Goal: Task Accomplishment & Management: Complete application form

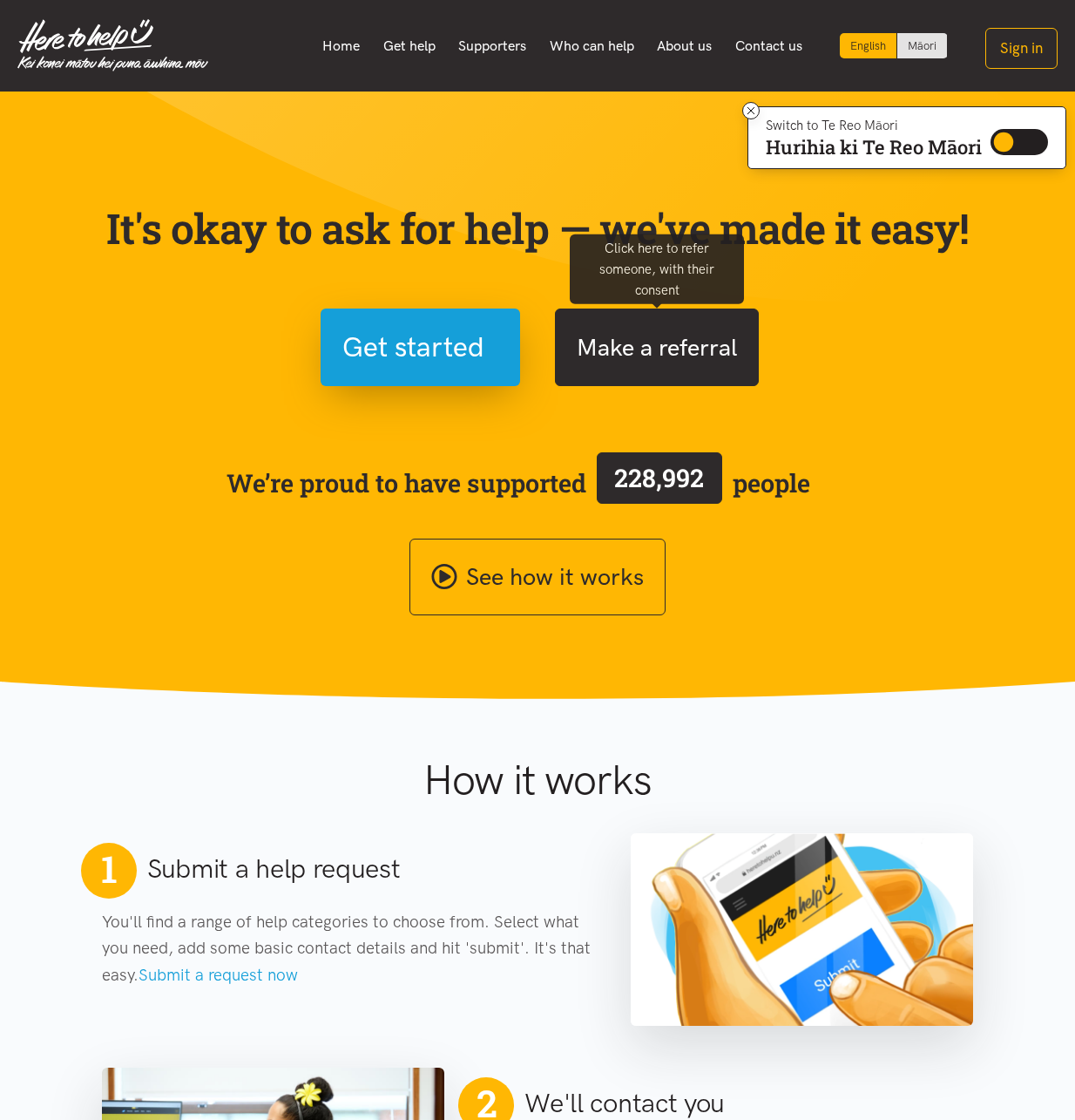
click at [655, 346] on button "Make a referral" at bounding box center [657, 347] width 203 height 78
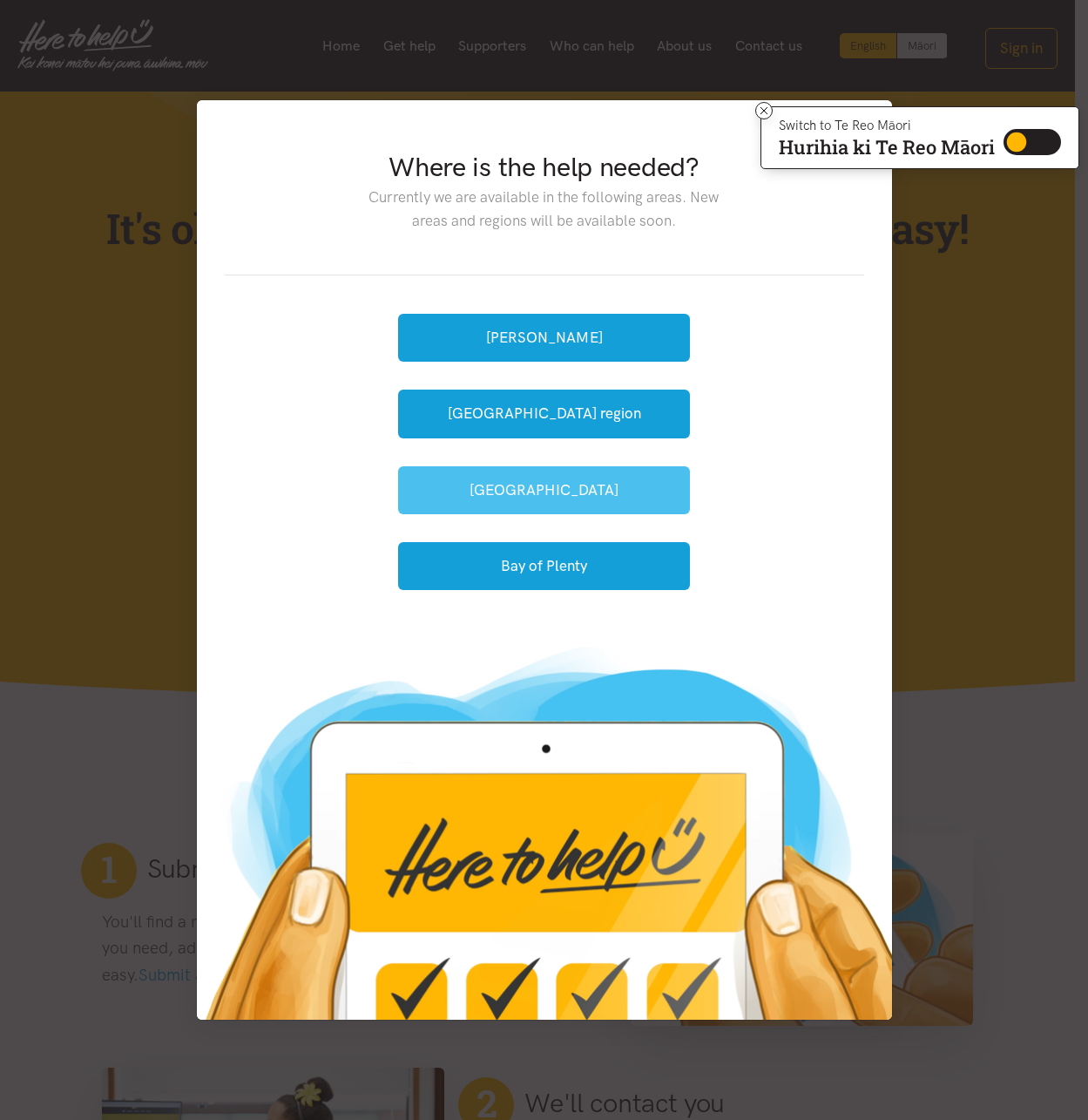
click at [560, 503] on button "[GEOGRAPHIC_DATA]" at bounding box center [544, 491] width 292 height 48
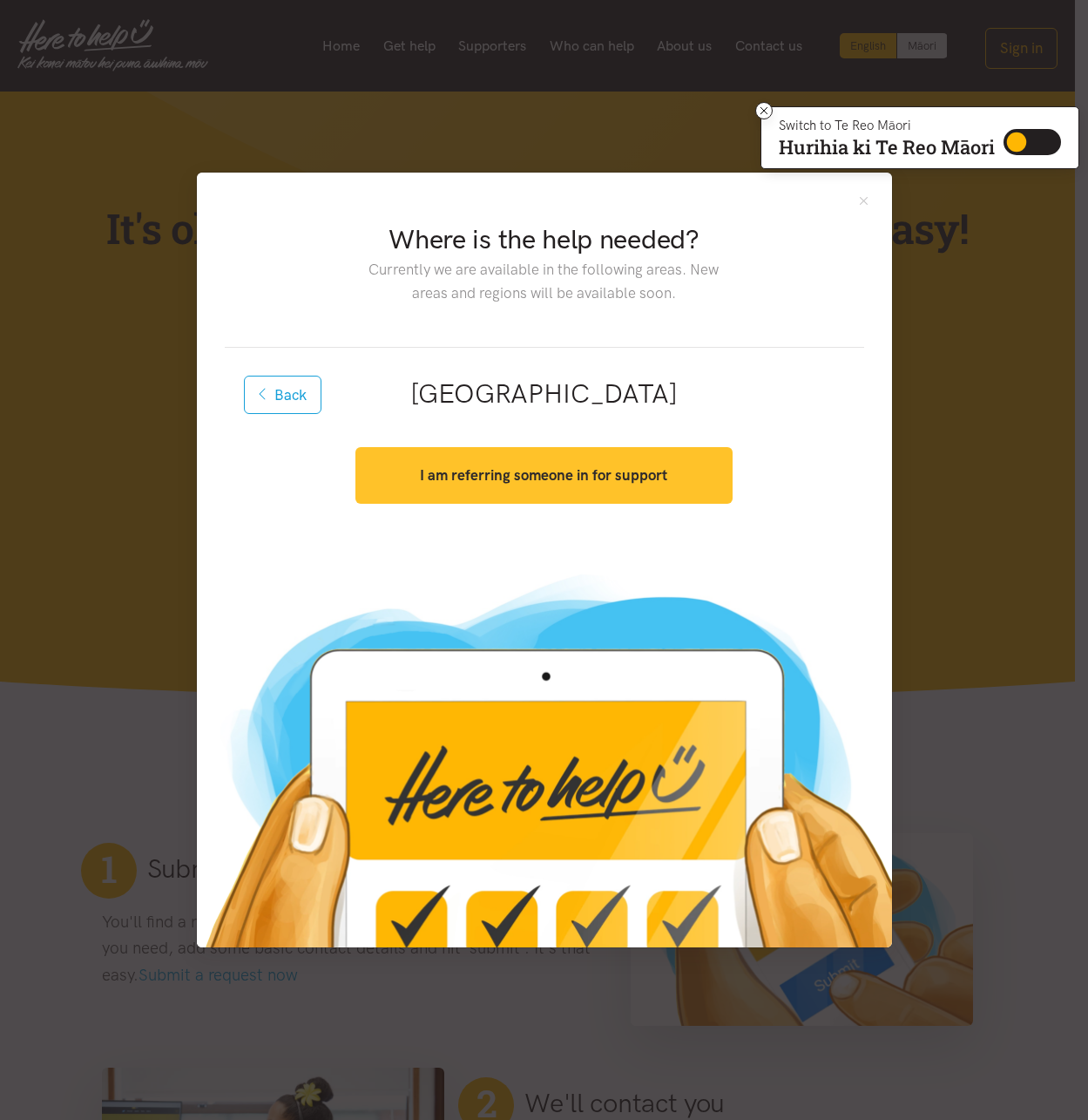
click at [549, 467] on strong "I am referring someone in for support" at bounding box center [544, 475] width 247 height 17
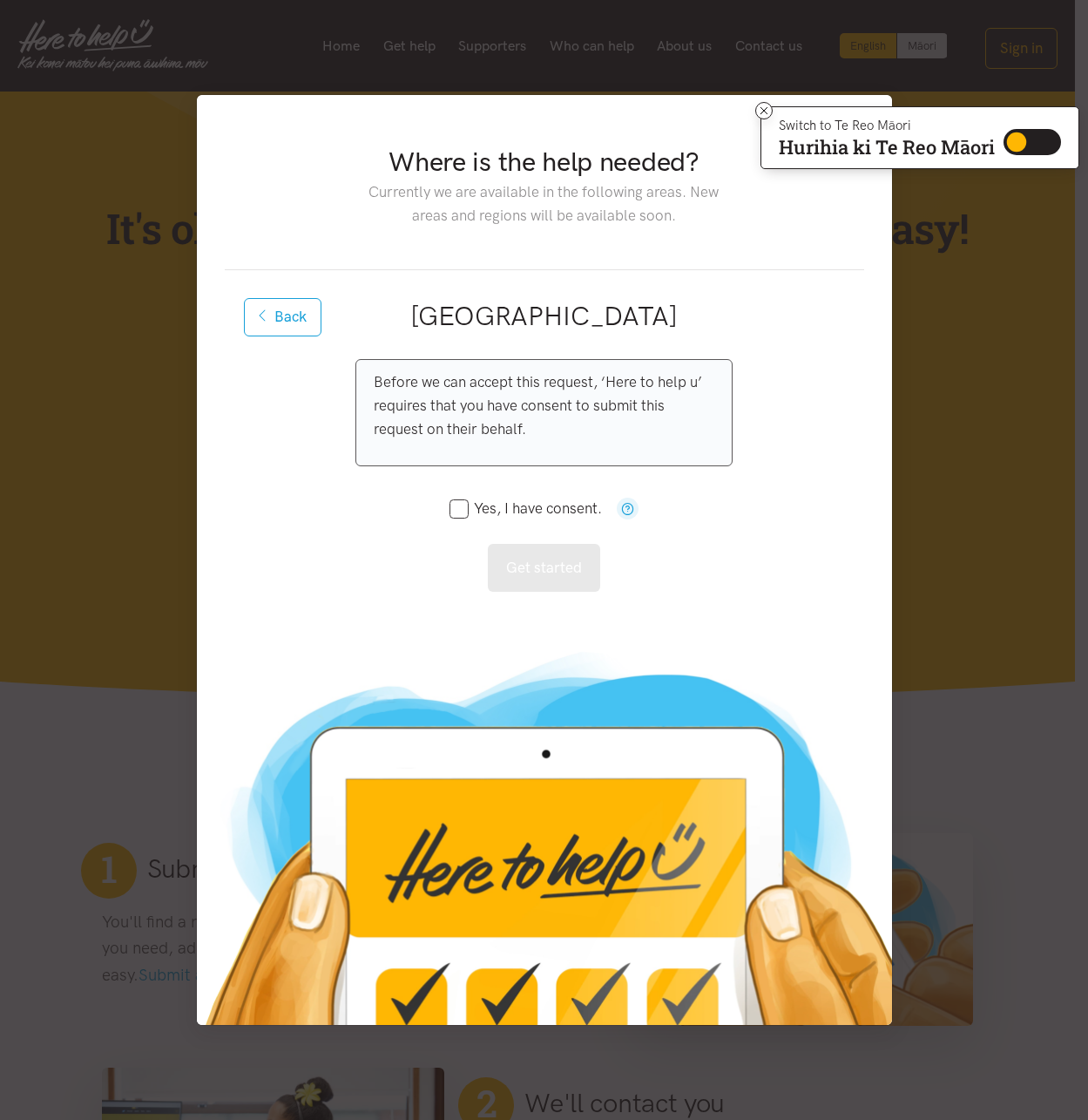
click at [460, 512] on input "Yes, I have consent." at bounding box center [527, 508] width 154 height 15
checkbox input "true"
click at [556, 576] on button "Get started" at bounding box center [544, 567] width 113 height 48
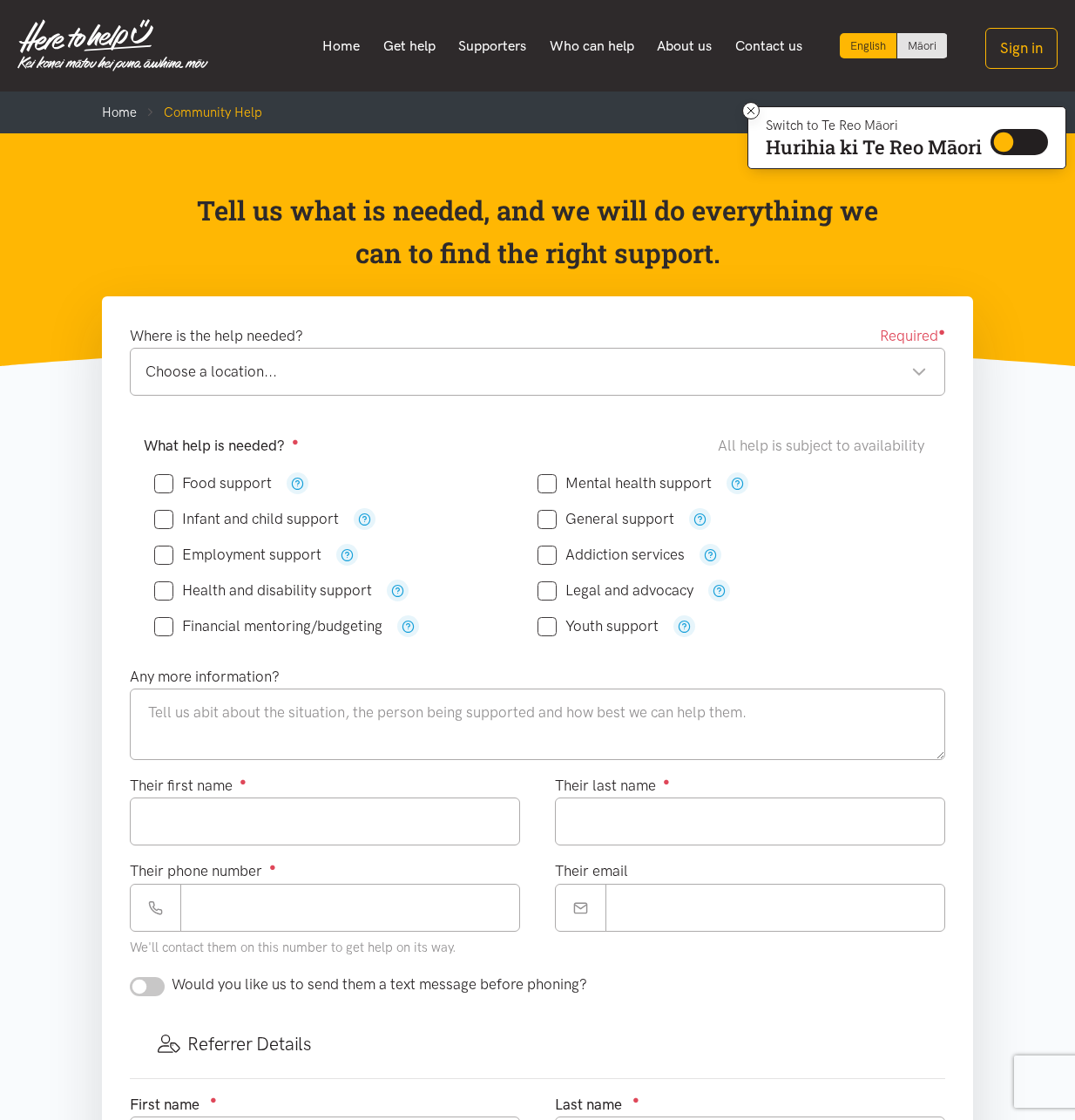
click at [169, 479] on input "Food support" at bounding box center [213, 483] width 118 height 15
checkbox input "true"
click at [177, 713] on textarea at bounding box center [538, 724] width 816 height 72
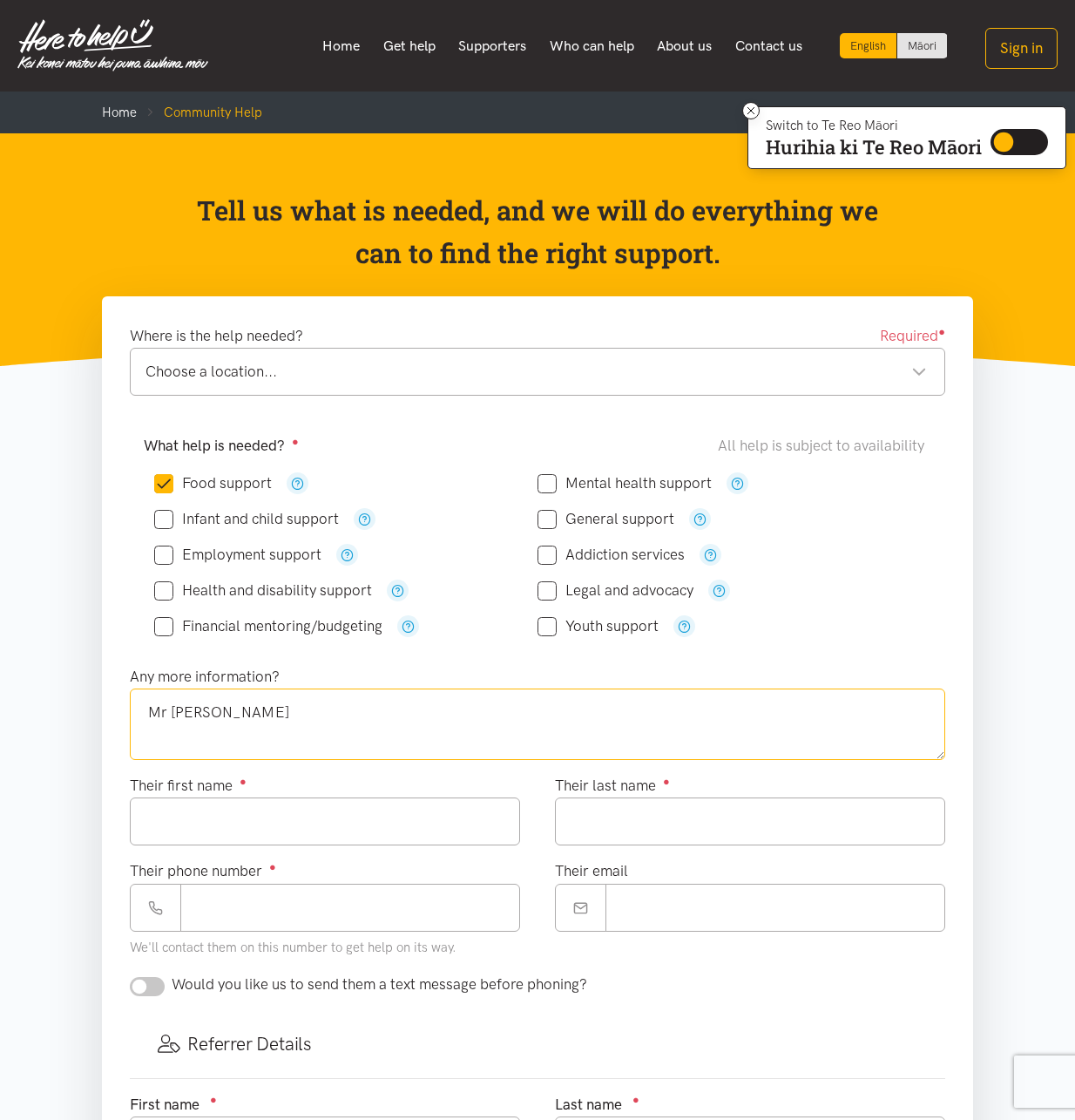
type textarea "Mr [PERSON_NAME]"
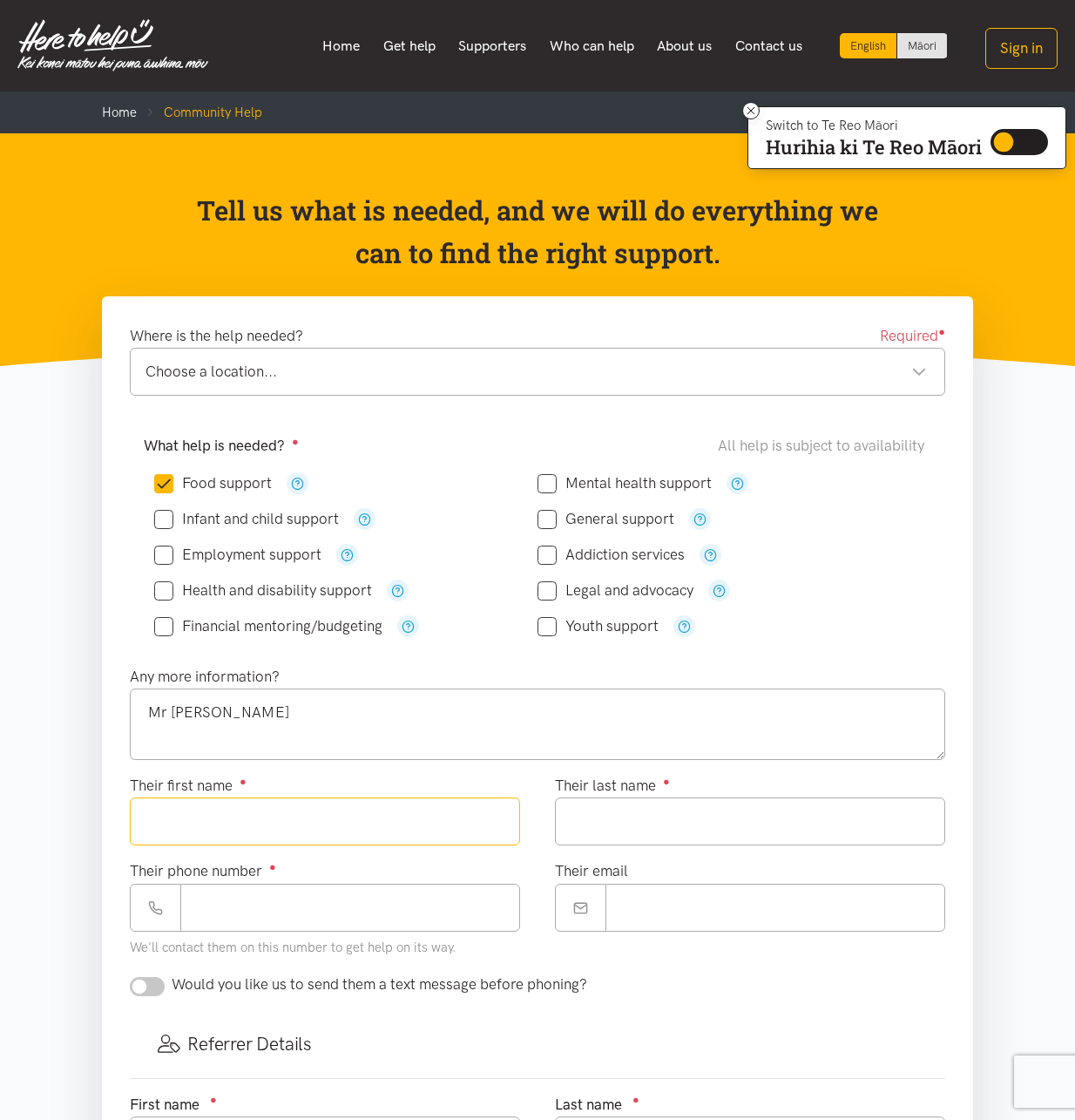
click at [281, 835] on input "Their first name ●" at bounding box center [324, 822] width 390 height 48
drag, startPoint x: 268, startPoint y: 824, endPoint x: 83, endPoint y: 803, distance: 186.2
click at [82, 807] on section "Where is the help needed? Required ● Choose a location... Choose a location... …" at bounding box center [538, 948] width 1075 height 1305
type input "****"
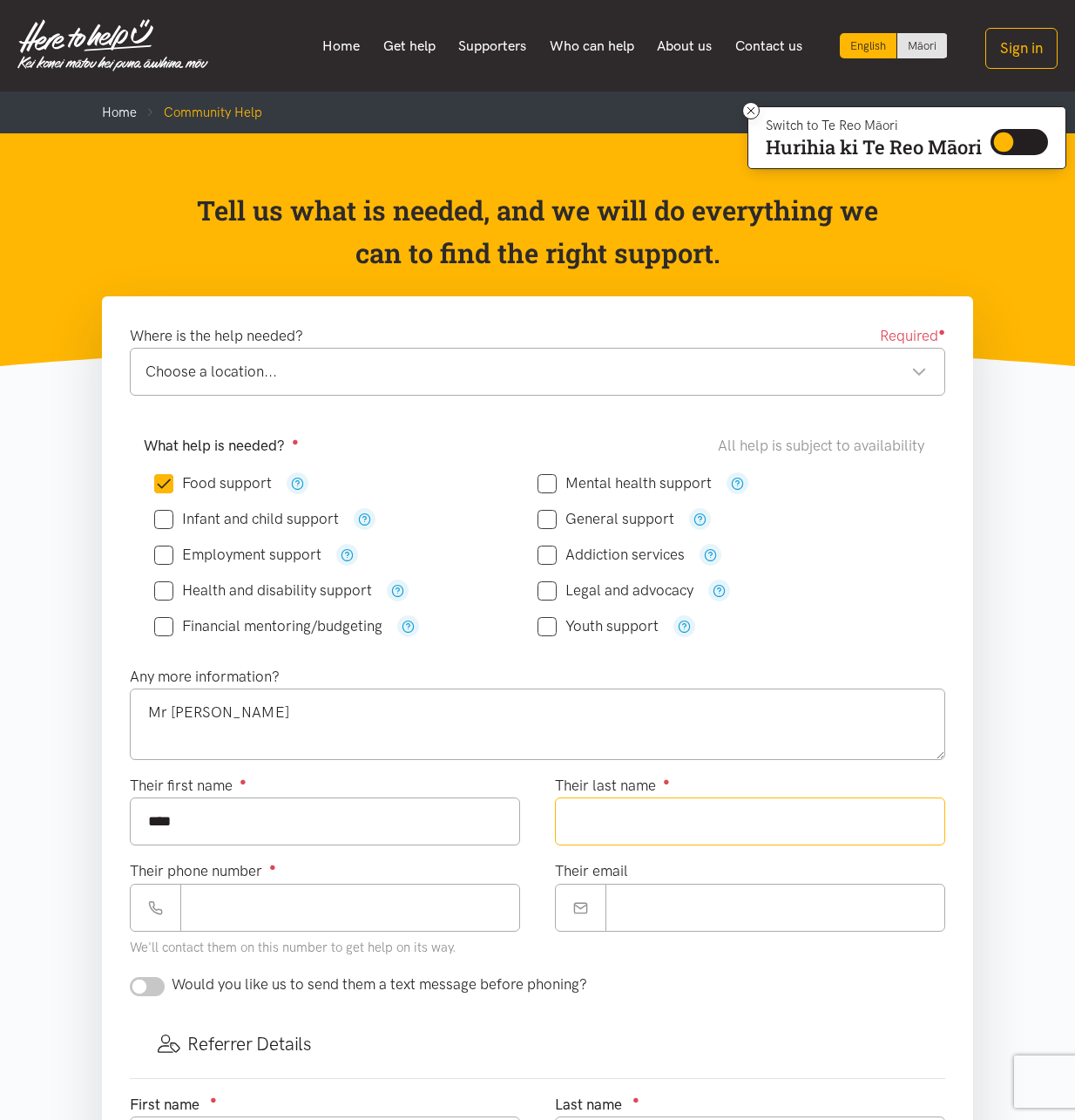
click at [581, 816] on input "Their last name ●" at bounding box center [750, 822] width 390 height 48
type input "********"
click at [267, 914] on input "Their phone number ●" at bounding box center [350, 908] width 340 height 48
type input "**********"
click at [669, 902] on input "Their email" at bounding box center [775, 908] width 340 height 48
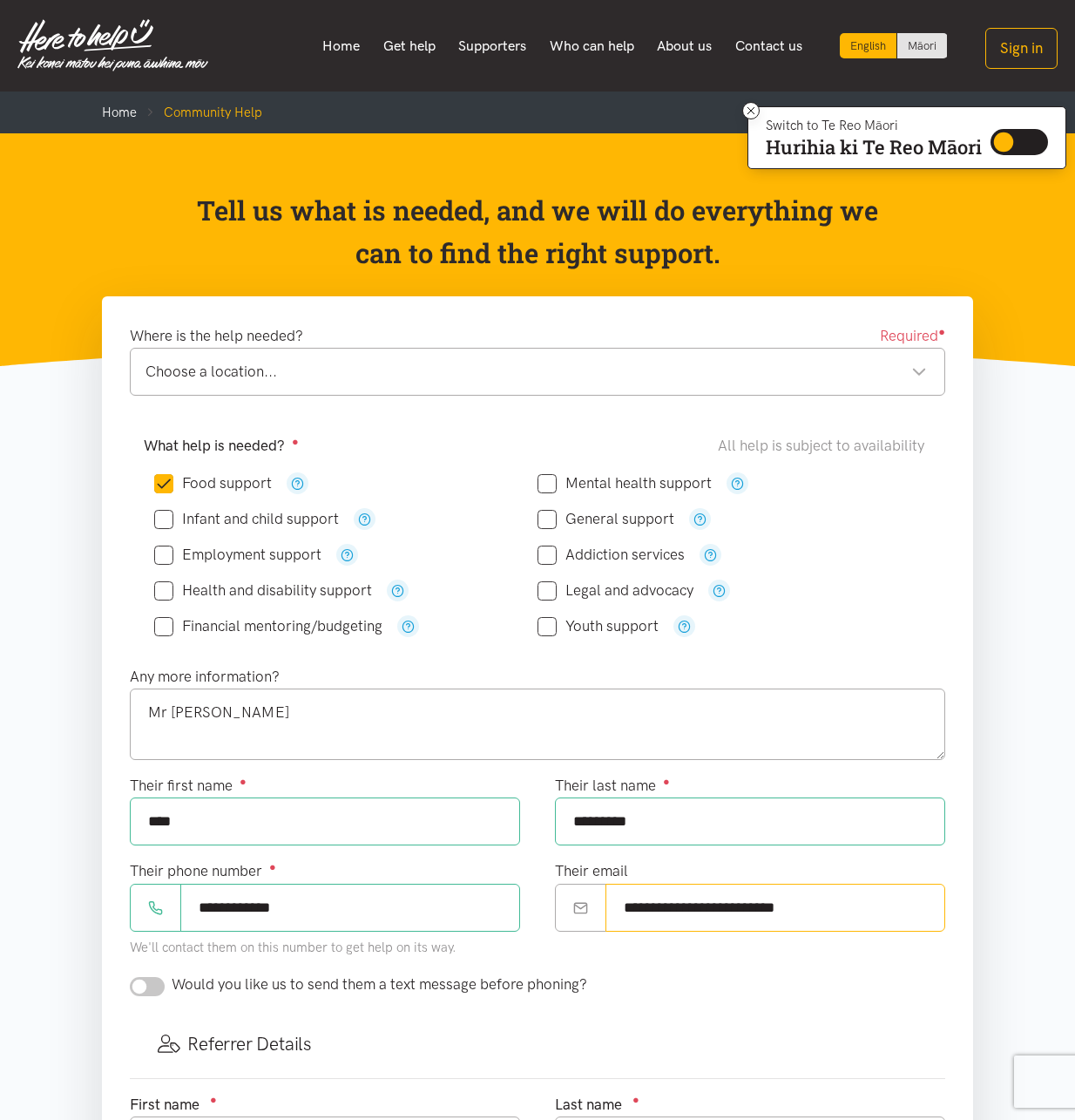
type input "**********"
click at [268, 719] on textarea "Mr [PERSON_NAME]" at bounding box center [538, 724] width 816 height 72
type textarea "M"
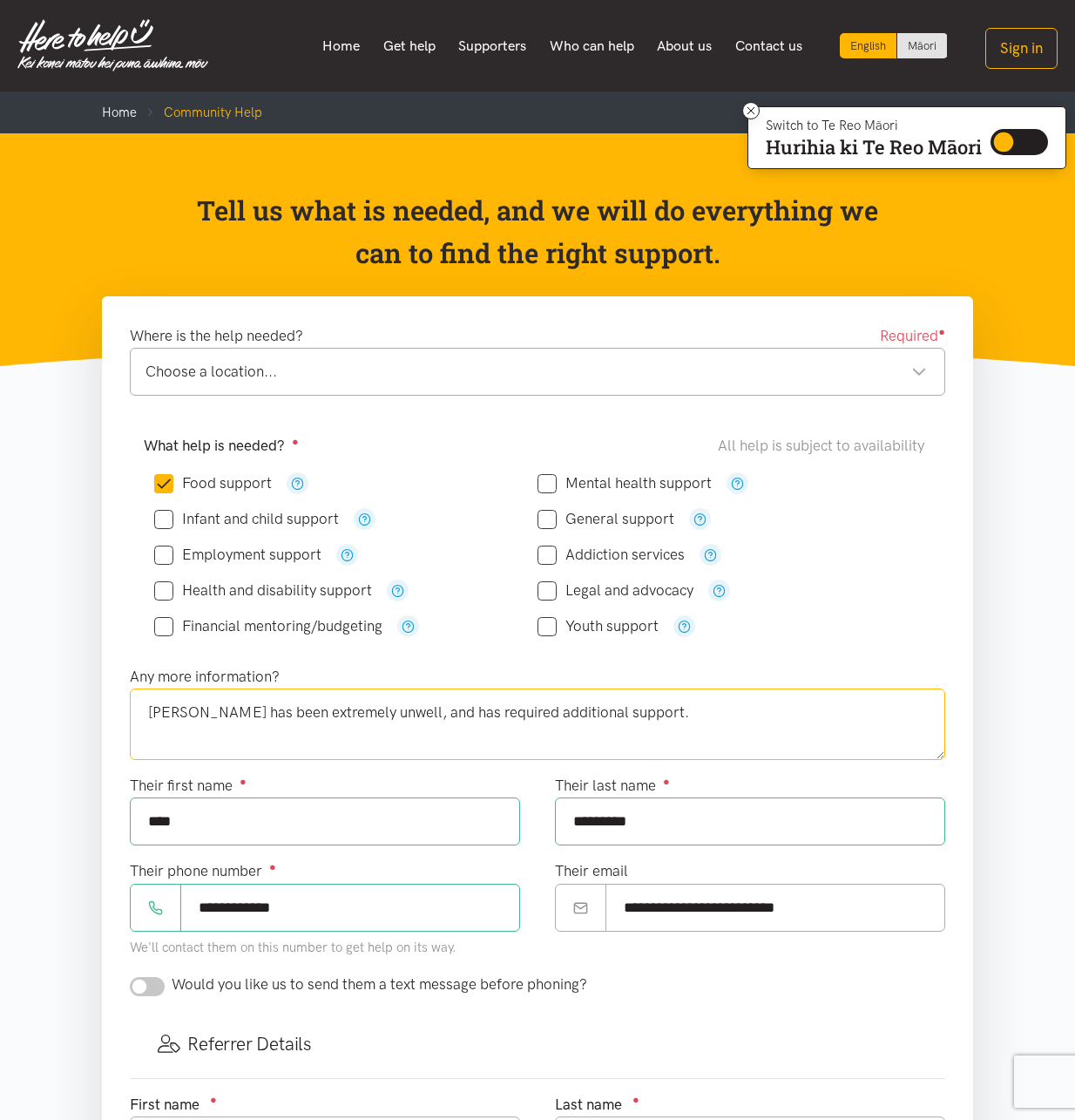
click at [652, 717] on textarea "[PERSON_NAME] has been extremely unwell, and has required additional support." at bounding box center [538, 724] width 816 height 72
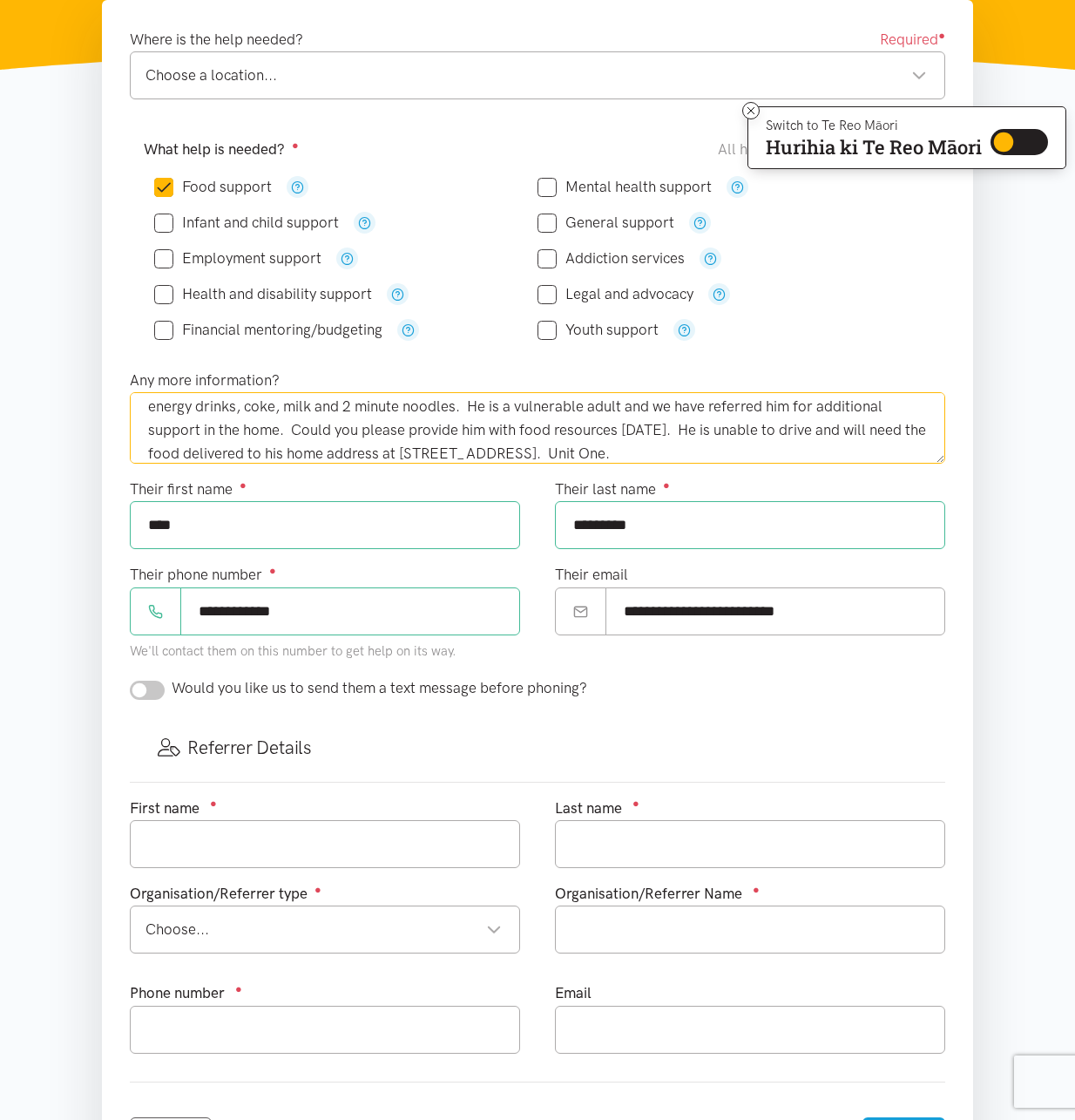
scroll to position [349, 0]
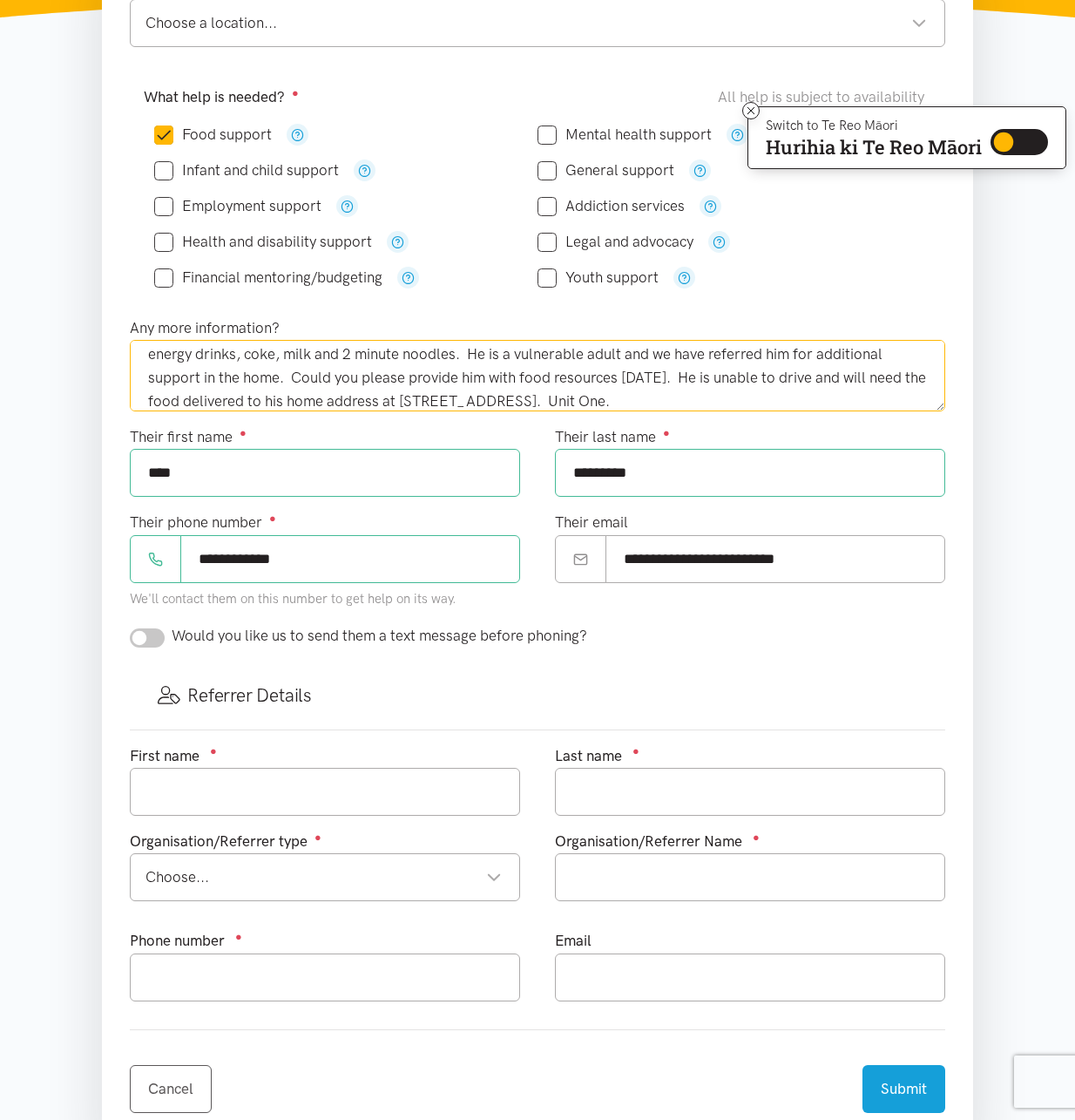
type textarea "[PERSON_NAME] has been extremely unwell, and has required additional support. H…"
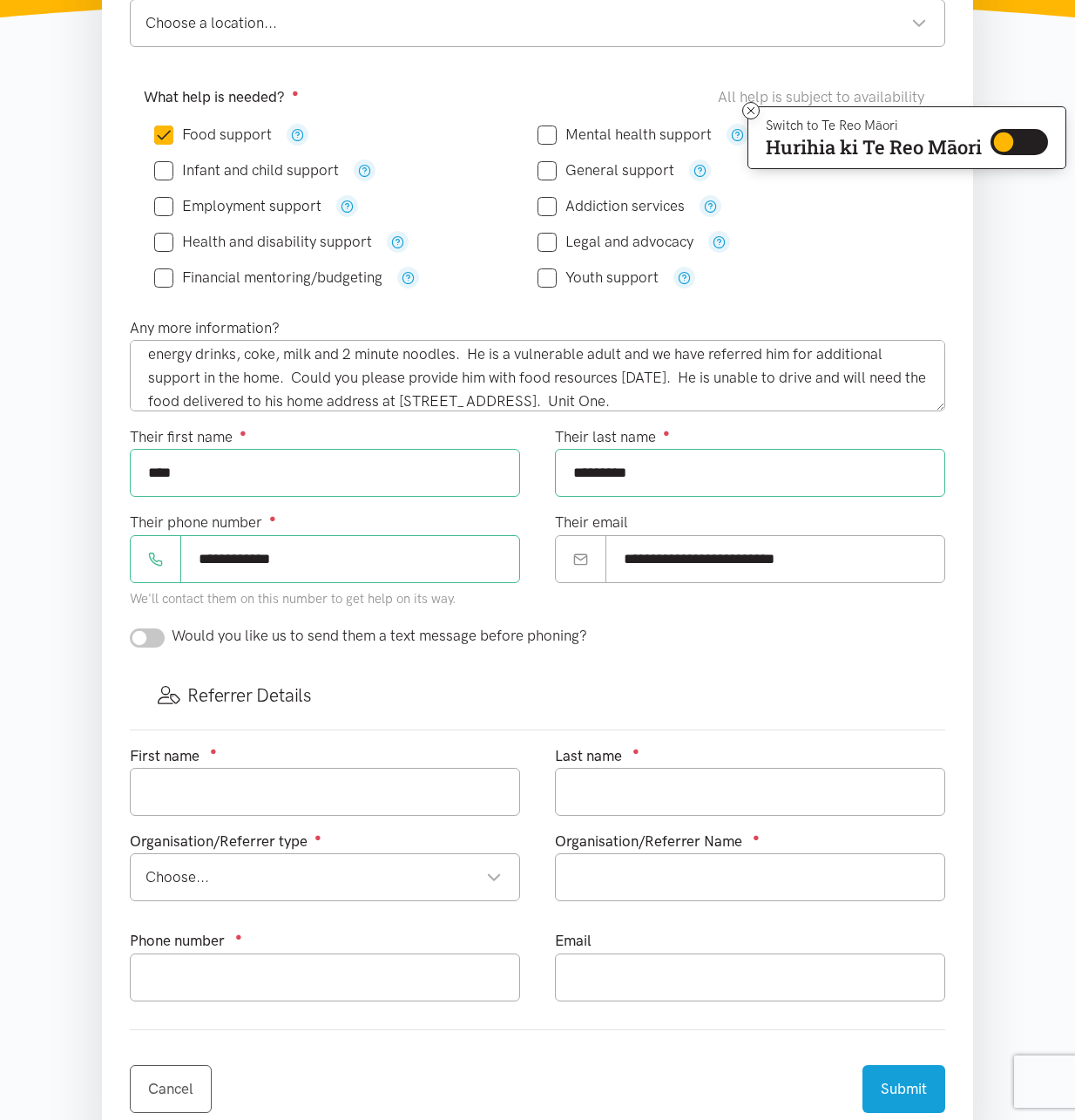
drag, startPoint x: 154, startPoint y: 634, endPoint x: 168, endPoint y: 646, distance: 18.4
click at [152, 634] on input "checkbox" at bounding box center [147, 637] width 35 height 19
checkbox input "true"
click at [268, 799] on input "text" at bounding box center [324, 792] width 390 height 48
type input "[PERSON_NAME]"
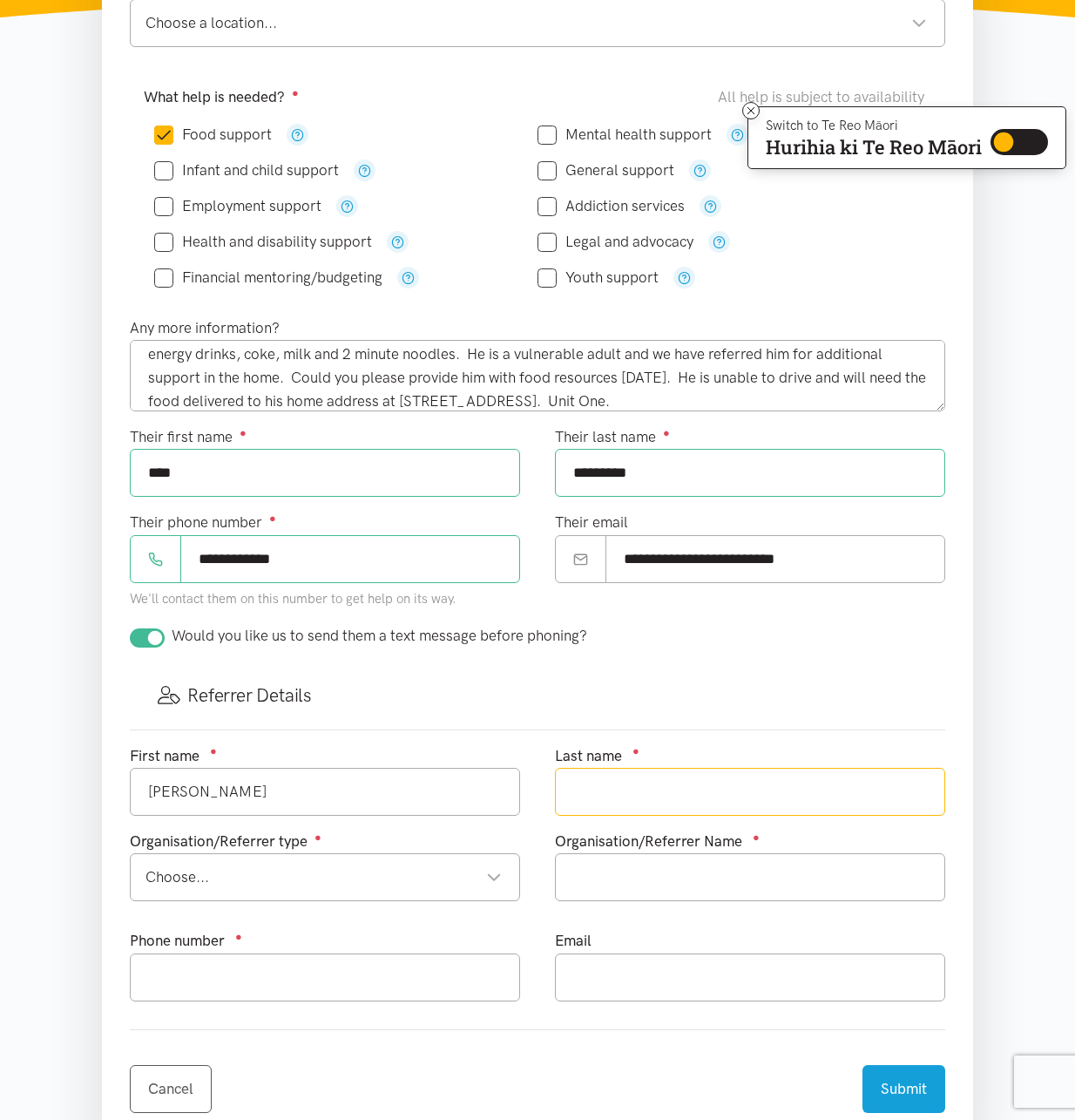
click at [607, 793] on input "text" at bounding box center [750, 792] width 390 height 48
click at [480, 874] on div "Choose..." at bounding box center [323, 878] width 356 height 24
type input "[DATE]"
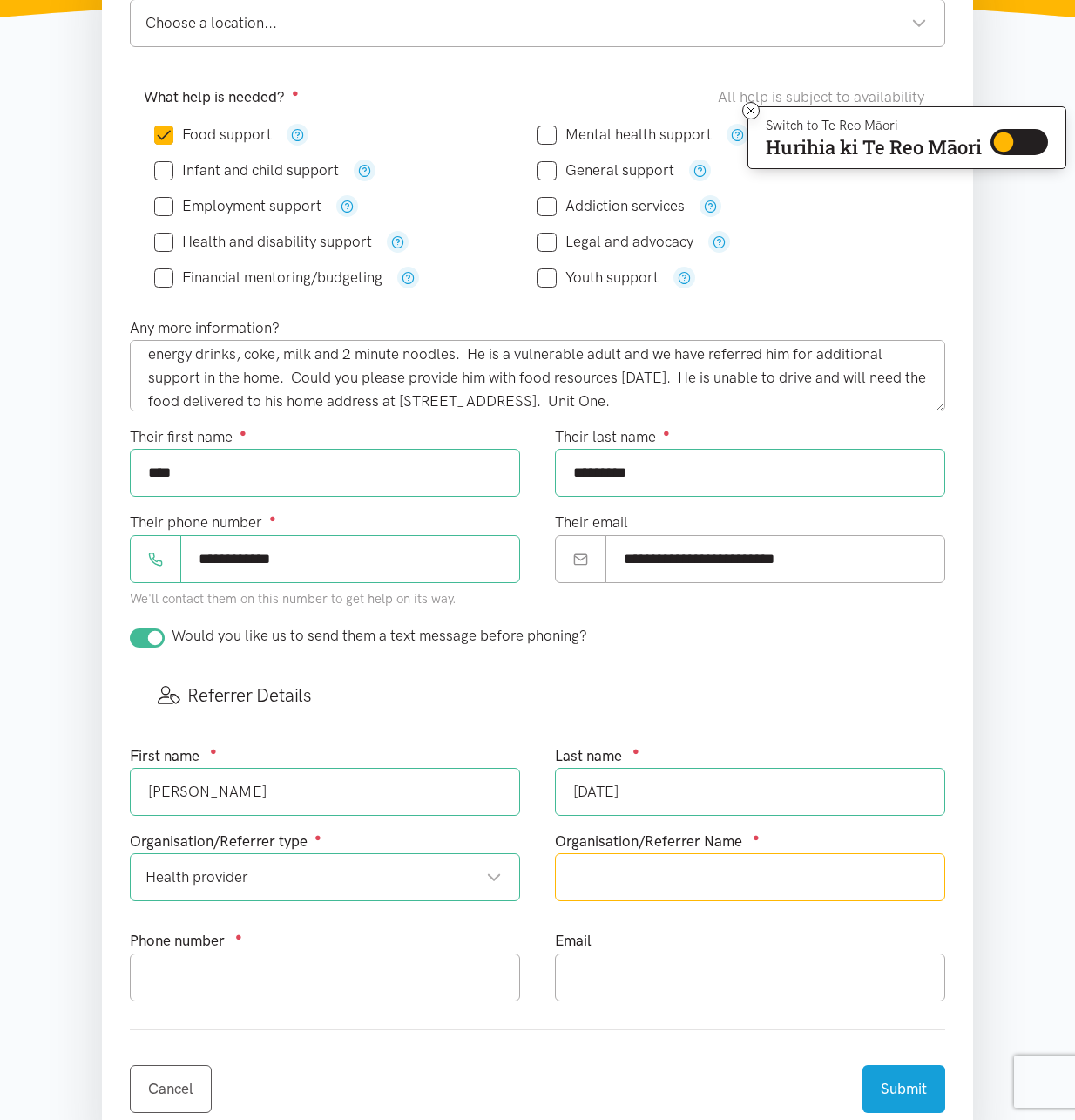
click at [685, 888] on input "text" at bounding box center [750, 878] width 390 height 48
type input "[GEOGRAPHIC_DATA] Emergency Department"
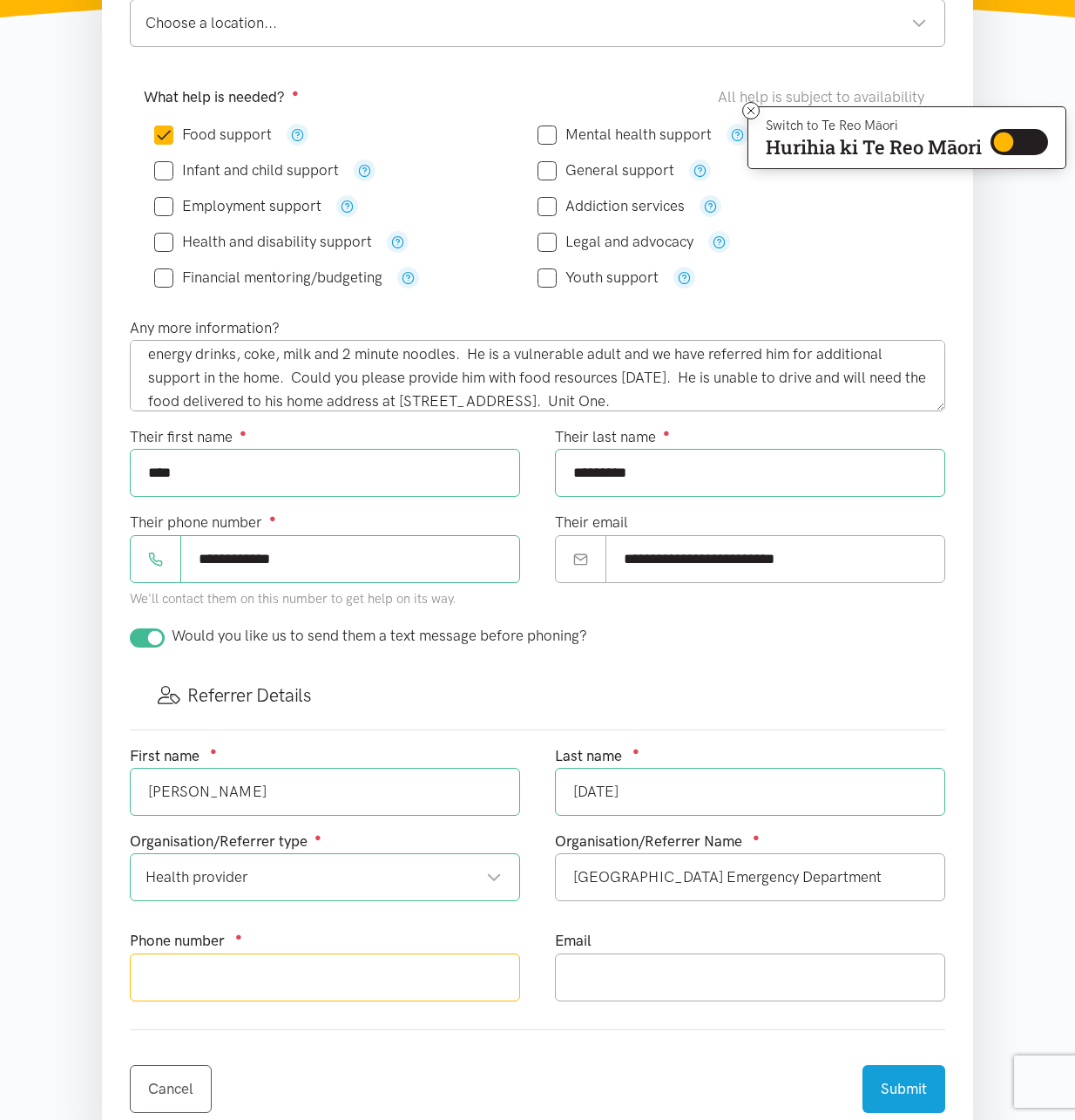
click at [285, 989] on input "text" at bounding box center [324, 977] width 390 height 48
type input "027 342 3717"
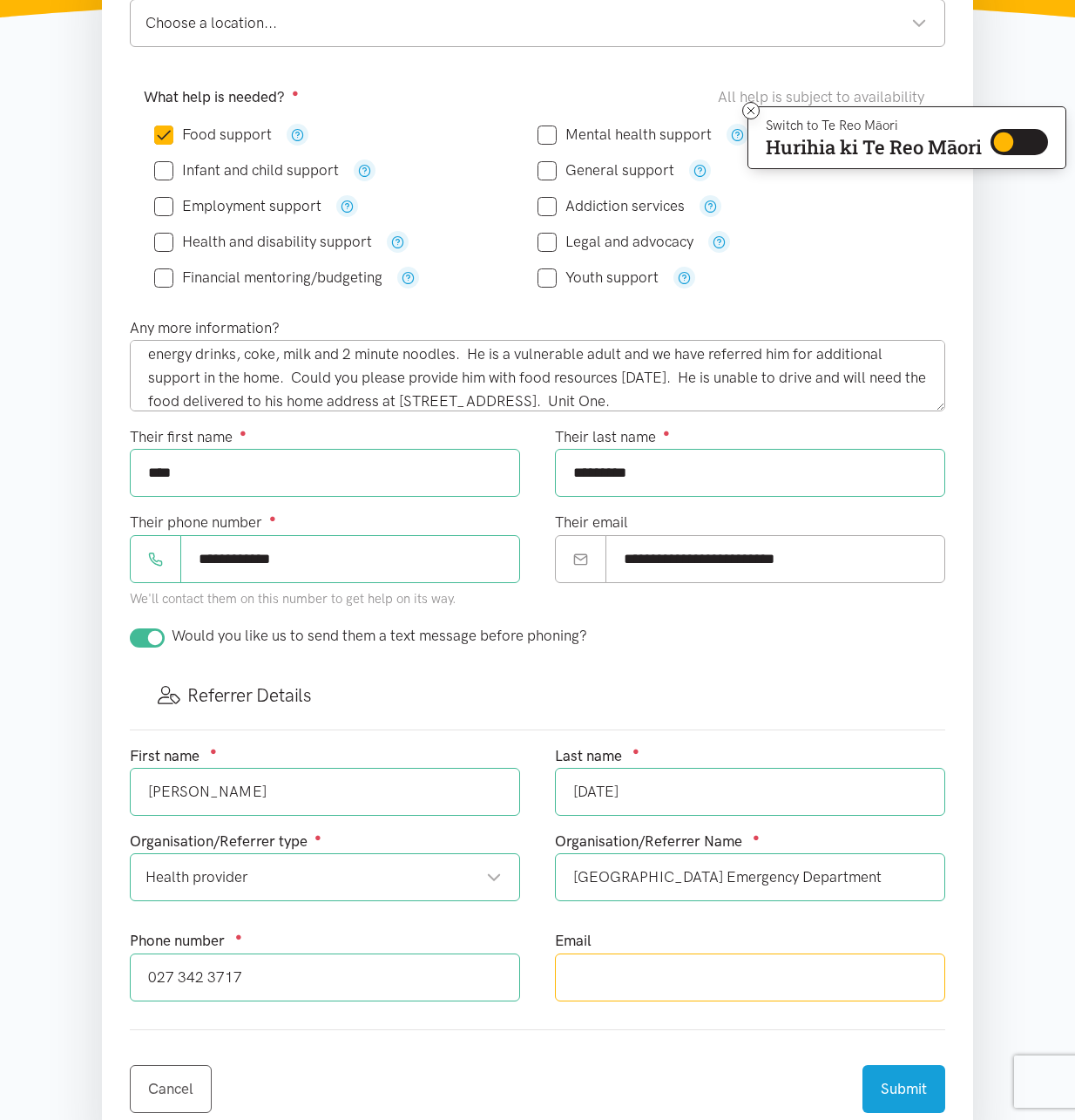
click at [639, 992] on input "text" at bounding box center [750, 977] width 390 height 48
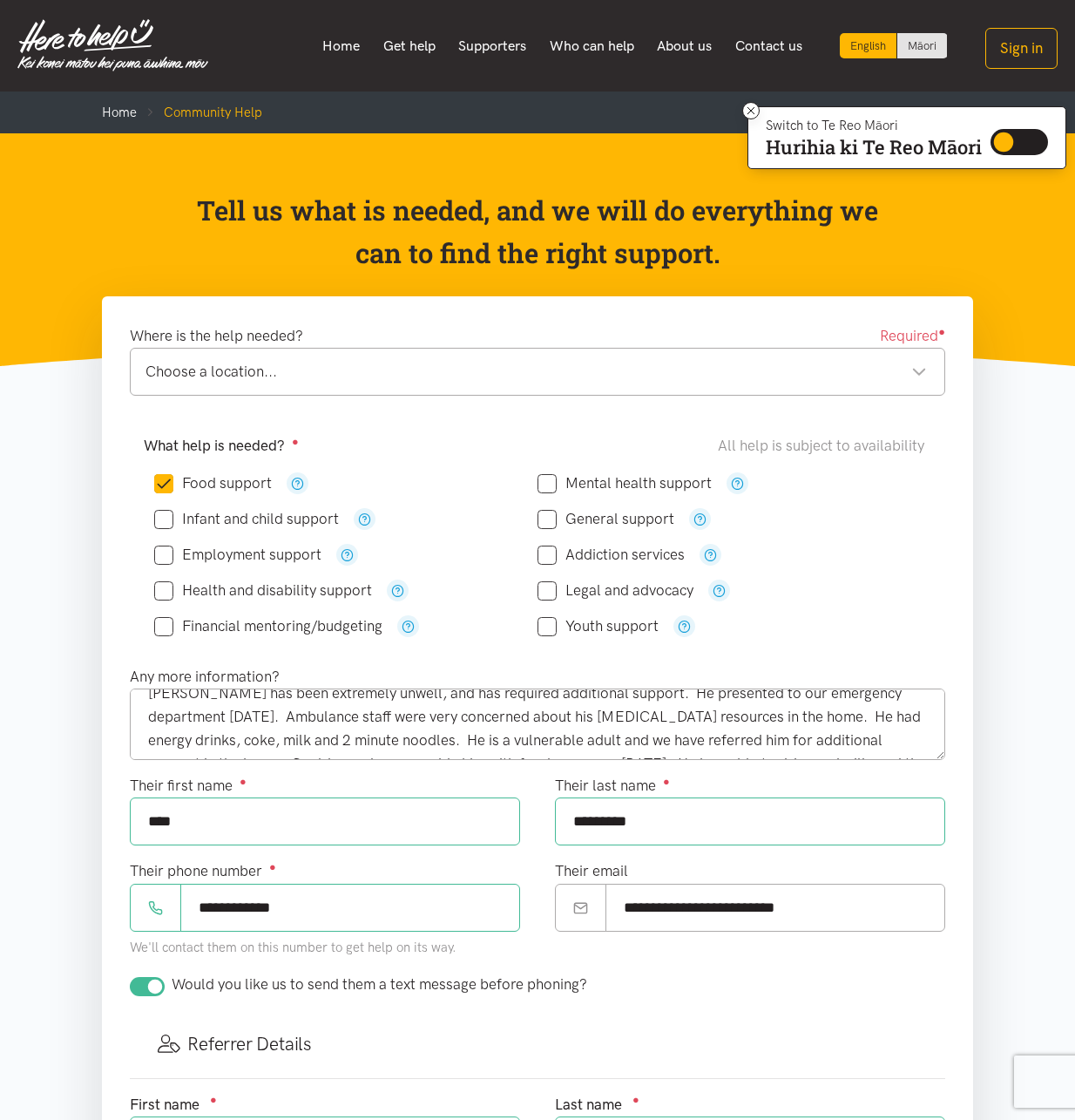
scroll to position [0, 0]
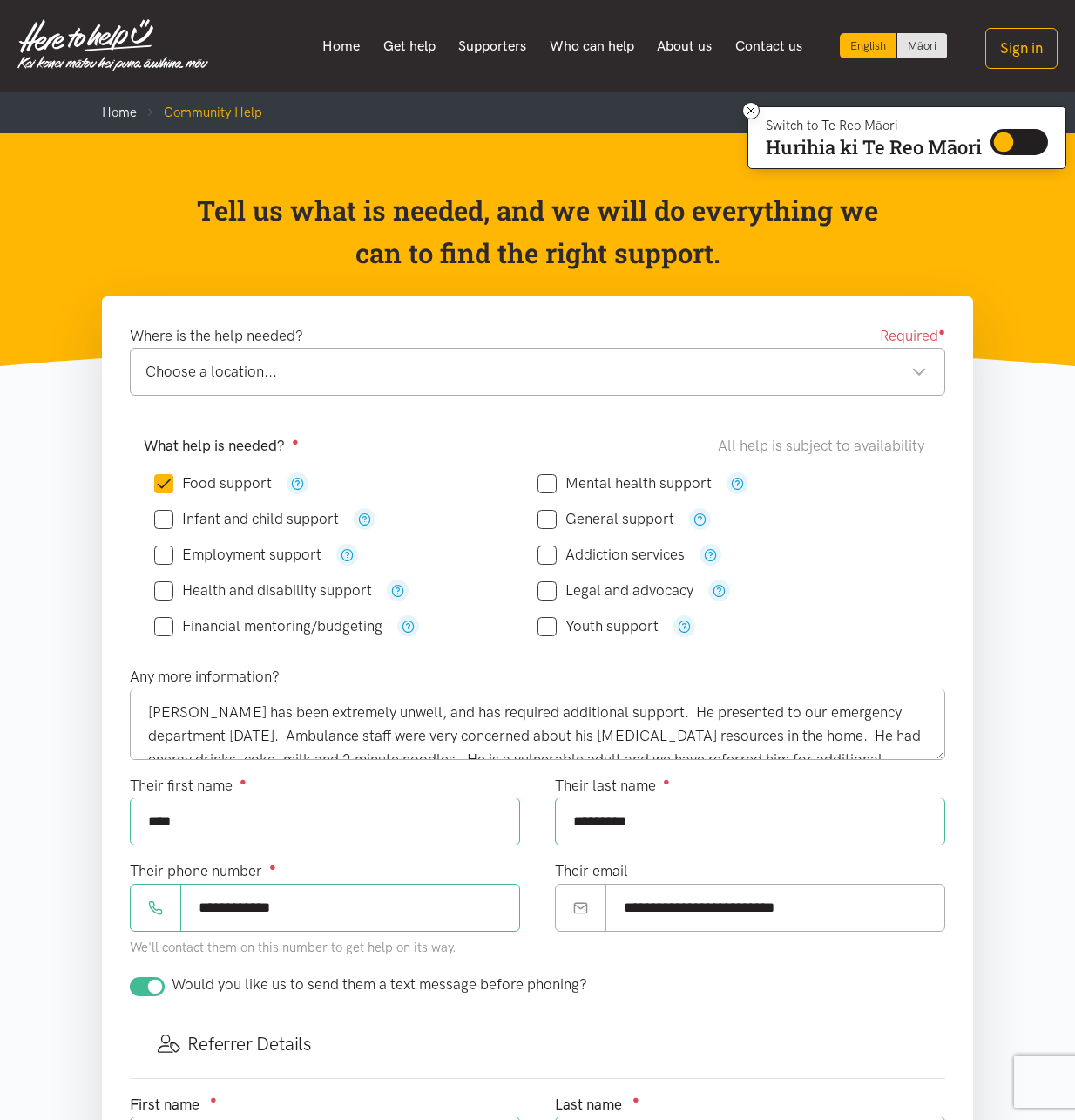
type input "[PERSON_NAME][EMAIL_ADDRESS][DATE][DOMAIN_NAME]"
click at [645, 711] on textarea "[PERSON_NAME] has been extremely unwell, and has required additional support. H…" at bounding box center [538, 724] width 816 height 72
click at [463, 711] on textarea "[PERSON_NAME] has been extremely unwell, and has required additional support. H…" at bounding box center [538, 724] width 816 height 72
click at [517, 712] on textarea "[PERSON_NAME] has been extremely unwell, and has required additional support. H…" at bounding box center [538, 724] width 816 height 72
click at [559, 709] on textarea "[PERSON_NAME] has been extremely unwell, and requires additional support. He pr…" at bounding box center [538, 724] width 816 height 72
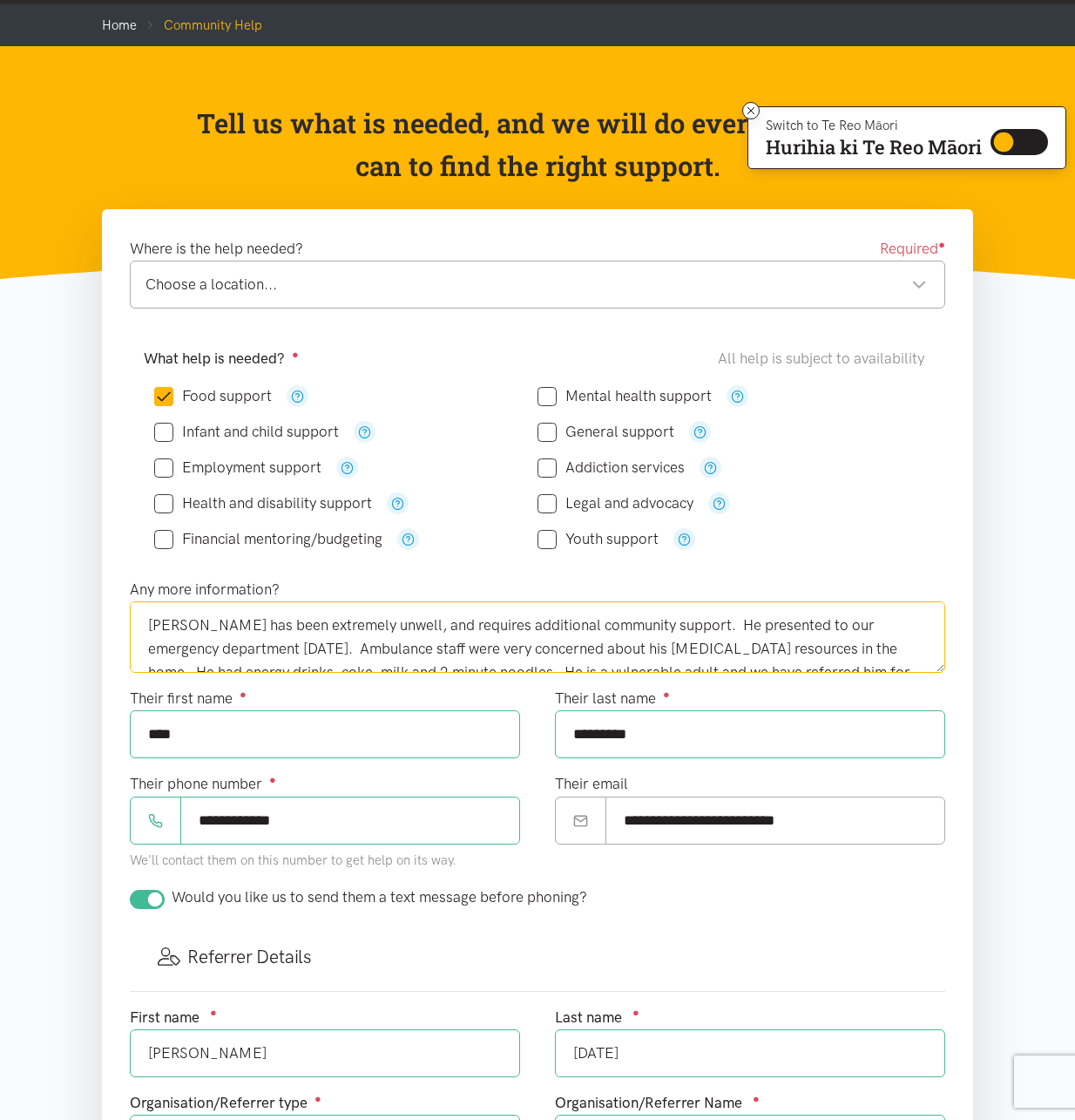
click at [321, 664] on textarea "[PERSON_NAME] has been extremely unwell, and requires additional community supp…" at bounding box center [538, 637] width 816 height 72
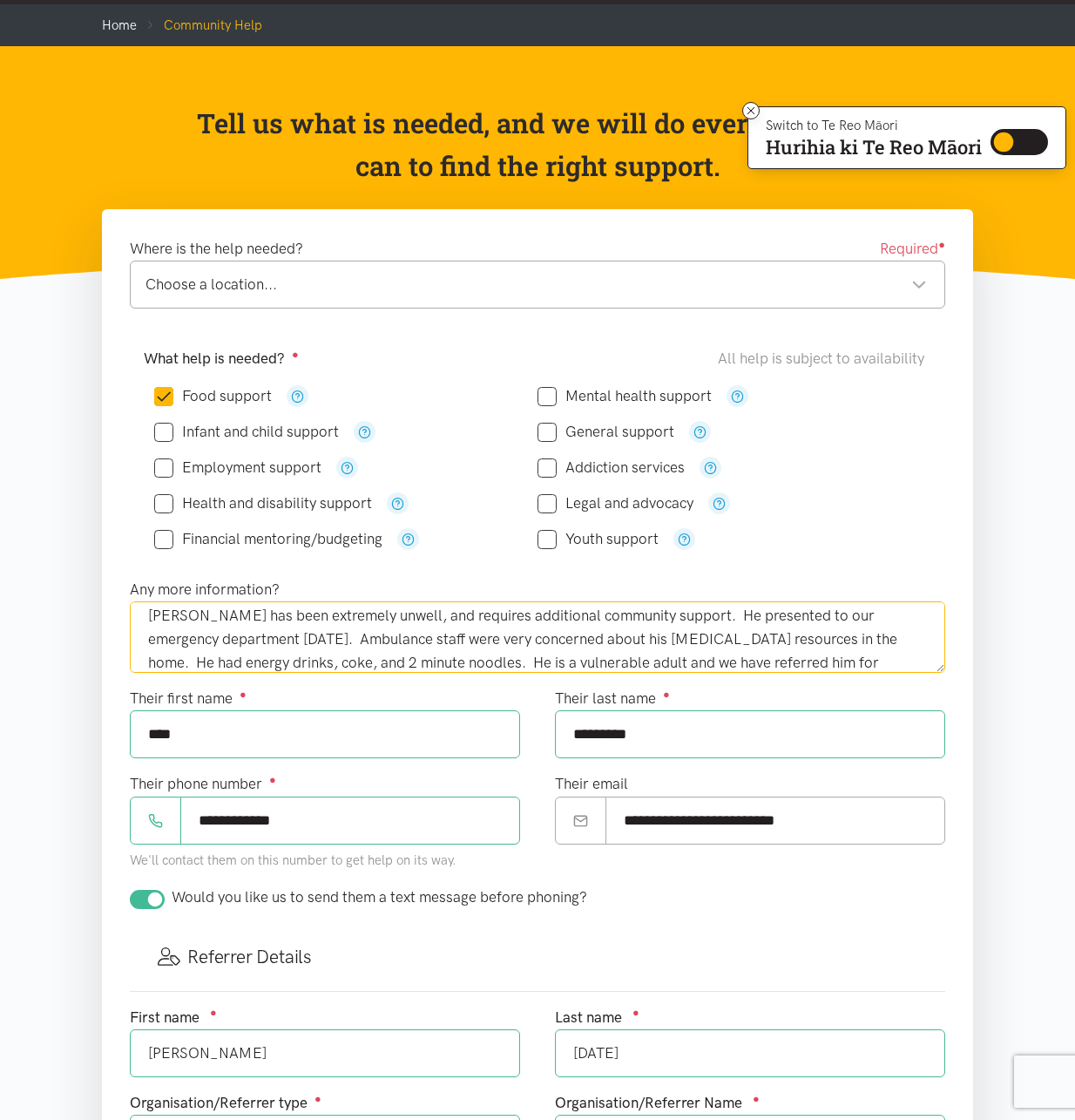
click at [425, 658] on textarea "[PERSON_NAME] has been extremely unwell, and requires additional community supp…" at bounding box center [538, 637] width 816 height 72
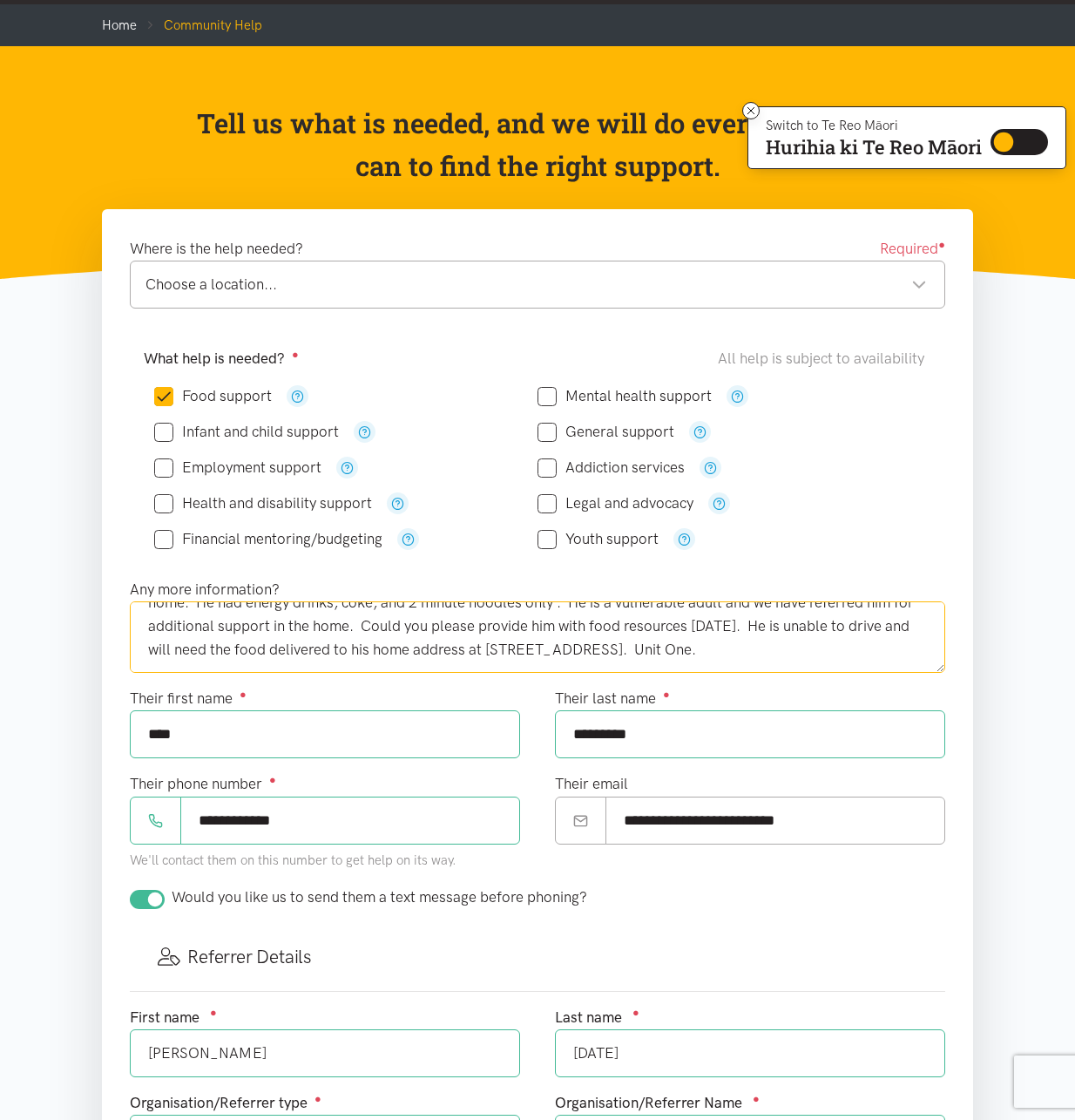
click at [281, 623] on textarea "[PERSON_NAME] has been extremely unwell, and requires additional community supp…" at bounding box center [538, 637] width 816 height 72
click at [693, 653] on textarea "[PERSON_NAME] has been extremely unwell, and requires additional community supp…" at bounding box center [538, 637] width 816 height 72
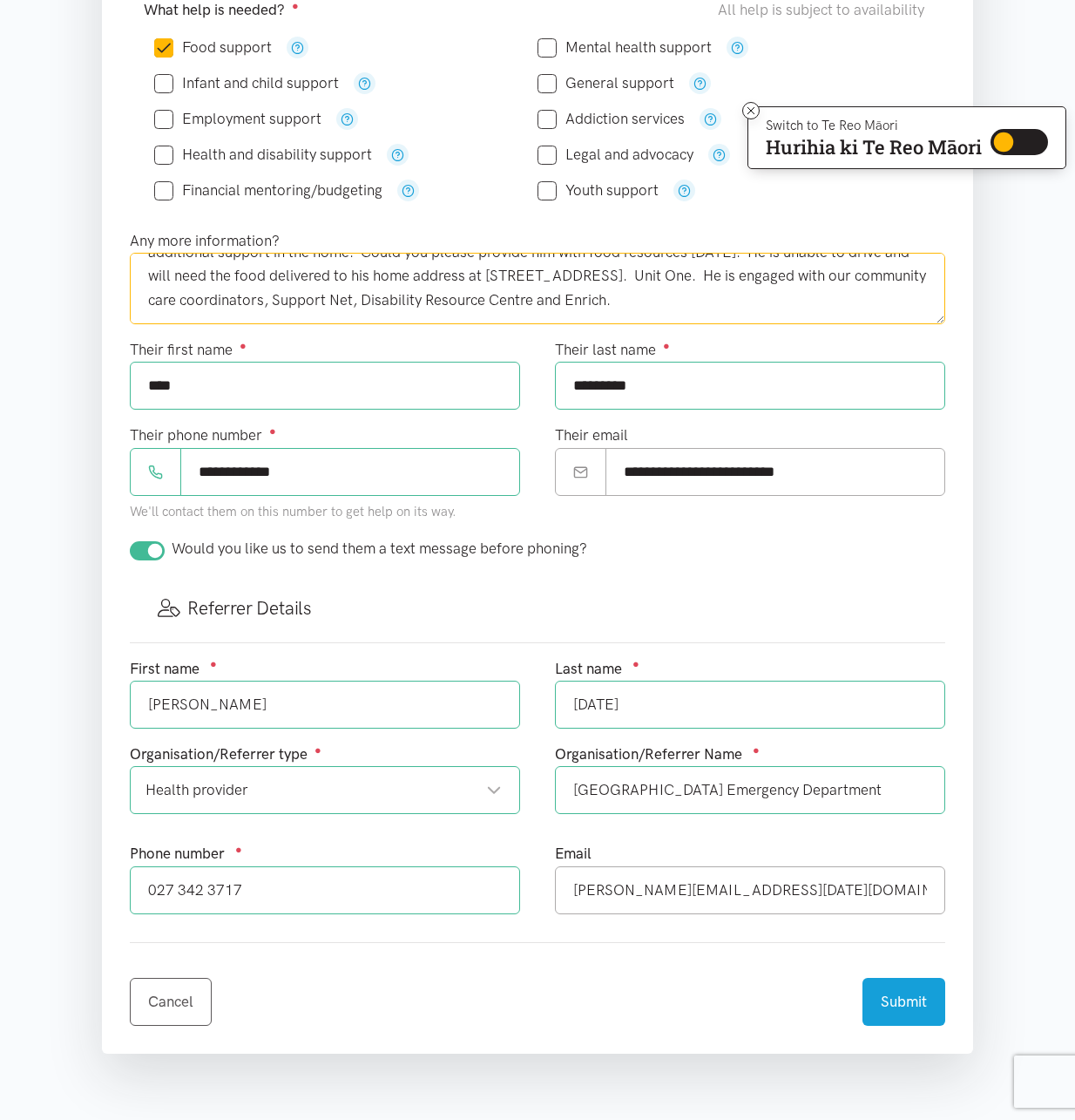
scroll to position [128, 0]
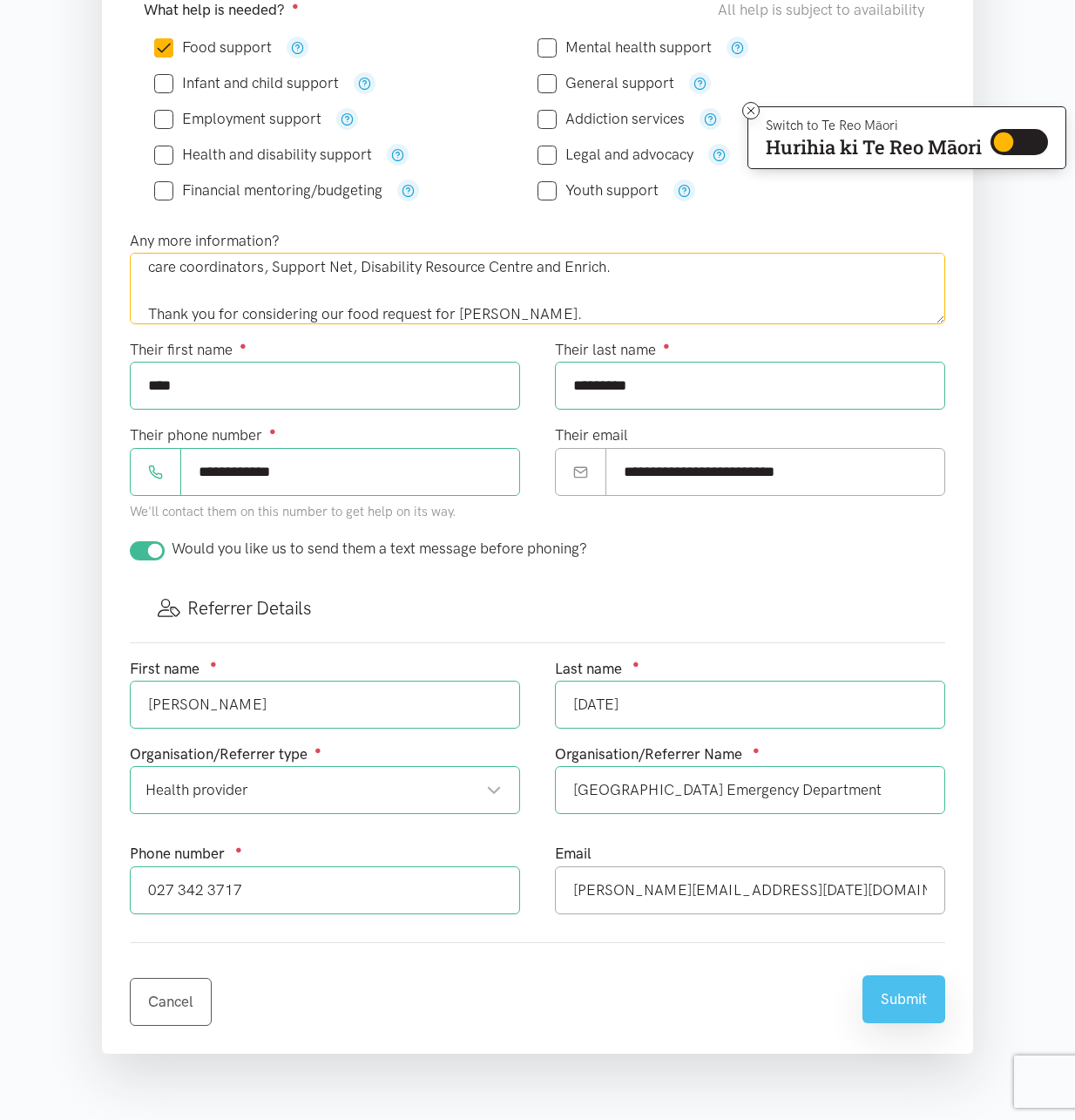
type textarea "[PERSON_NAME] has been extremely unwell, and requires additional community supp…"
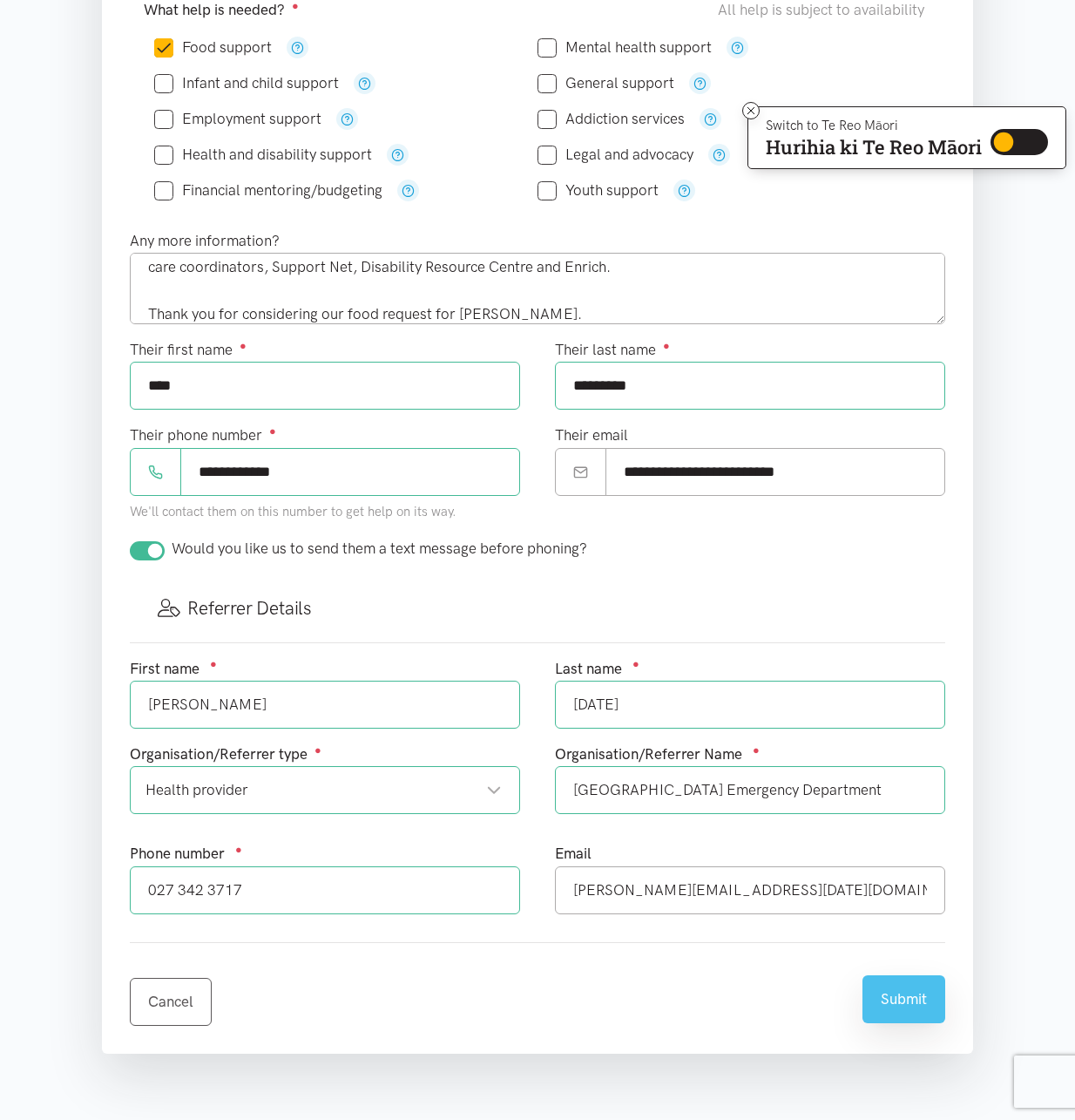
click at [895, 1002] on button "Submit" at bounding box center [903, 999] width 83 height 48
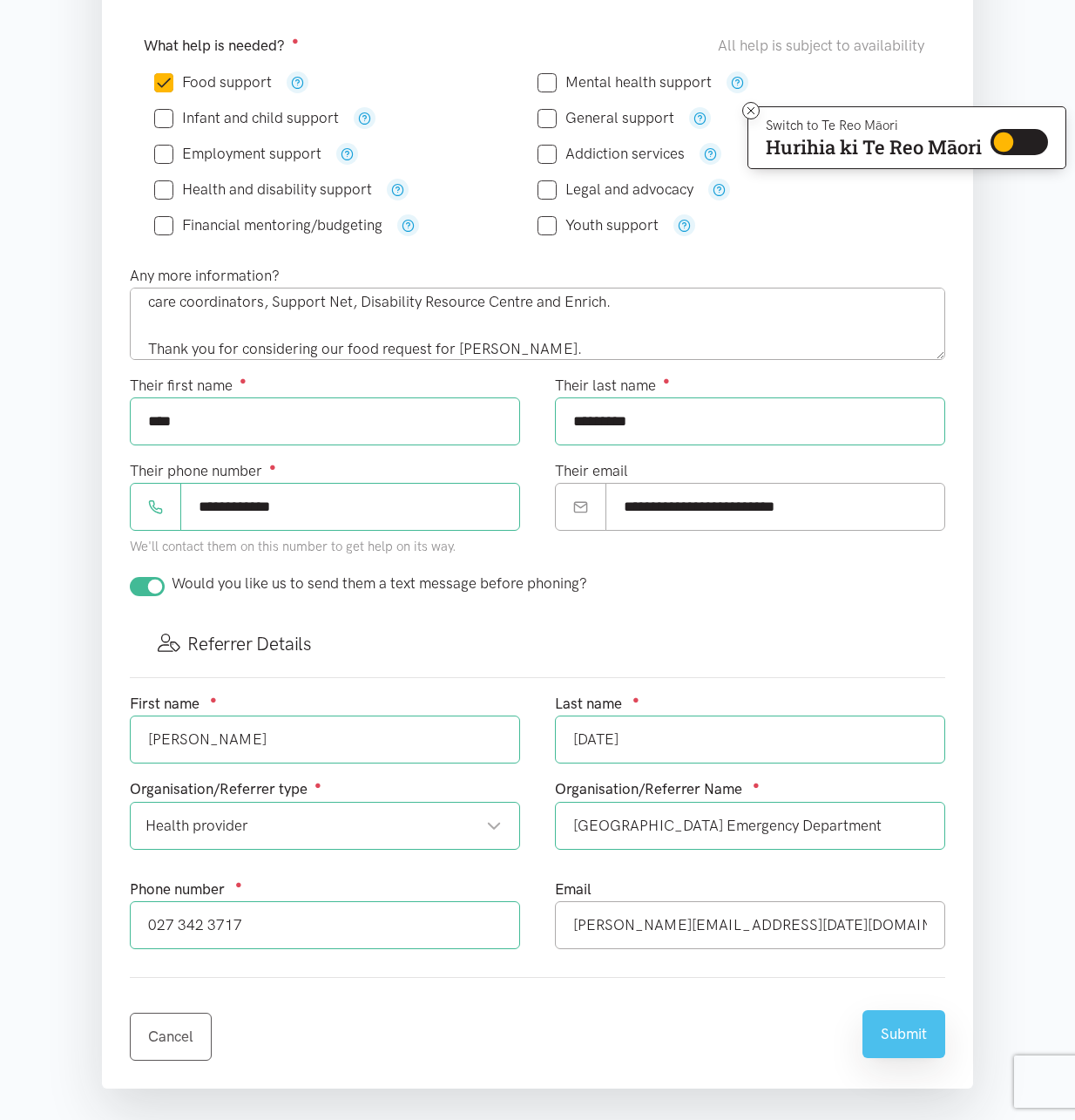
click at [904, 1034] on button "Submit" at bounding box center [903, 1034] width 83 height 48
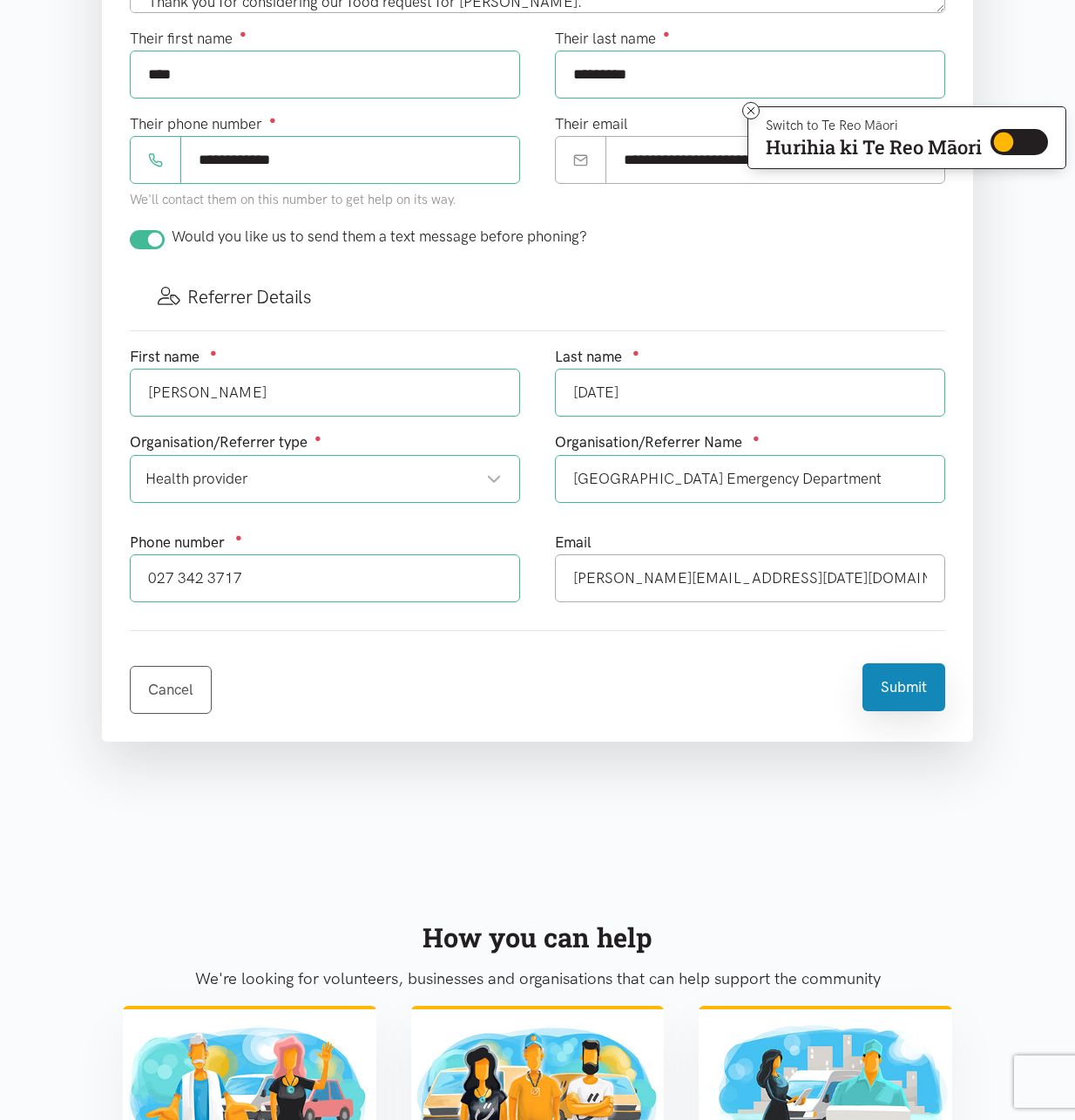
scroll to position [784, 0]
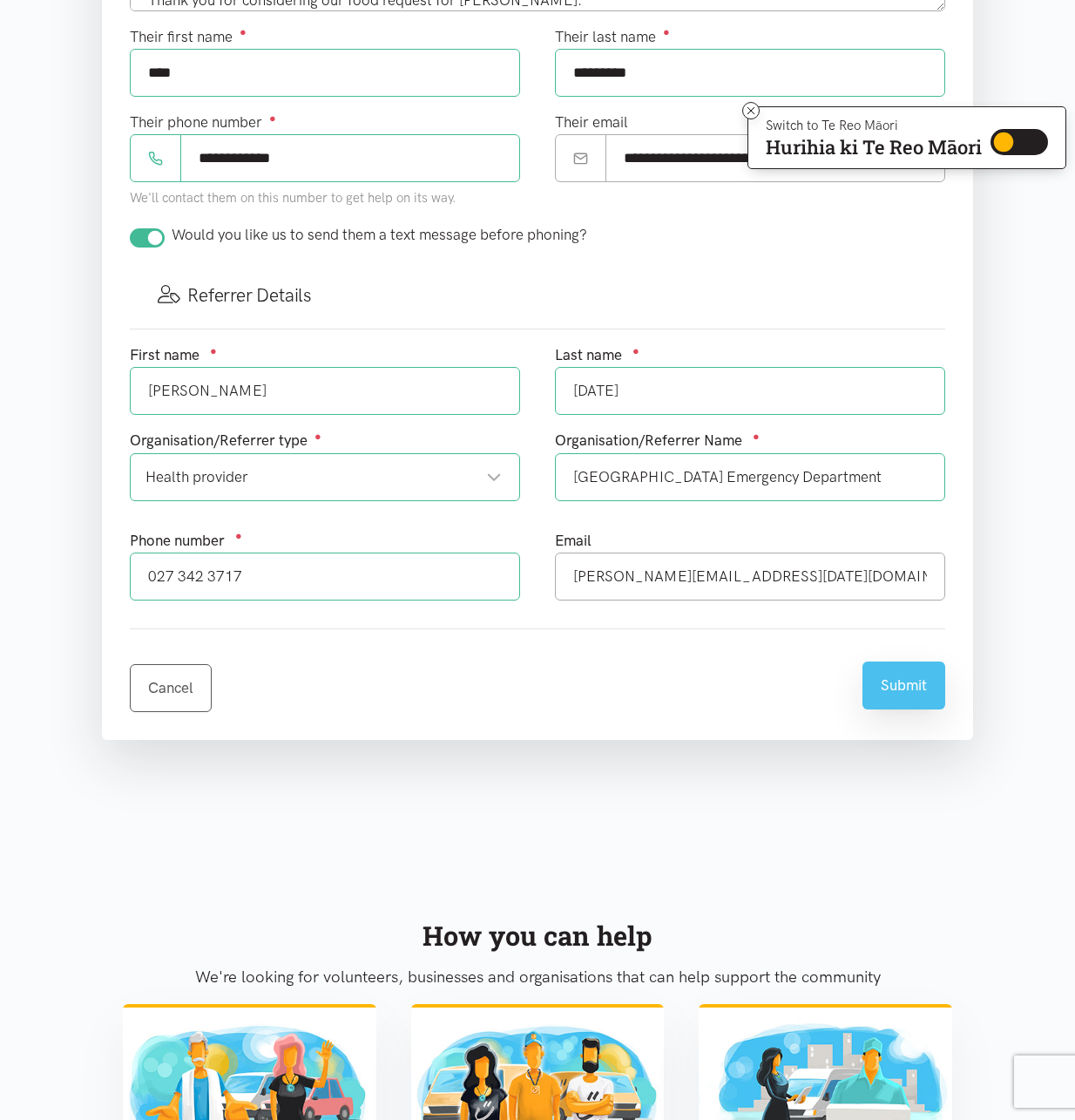
click at [898, 696] on button "Submit" at bounding box center [903, 685] width 83 height 48
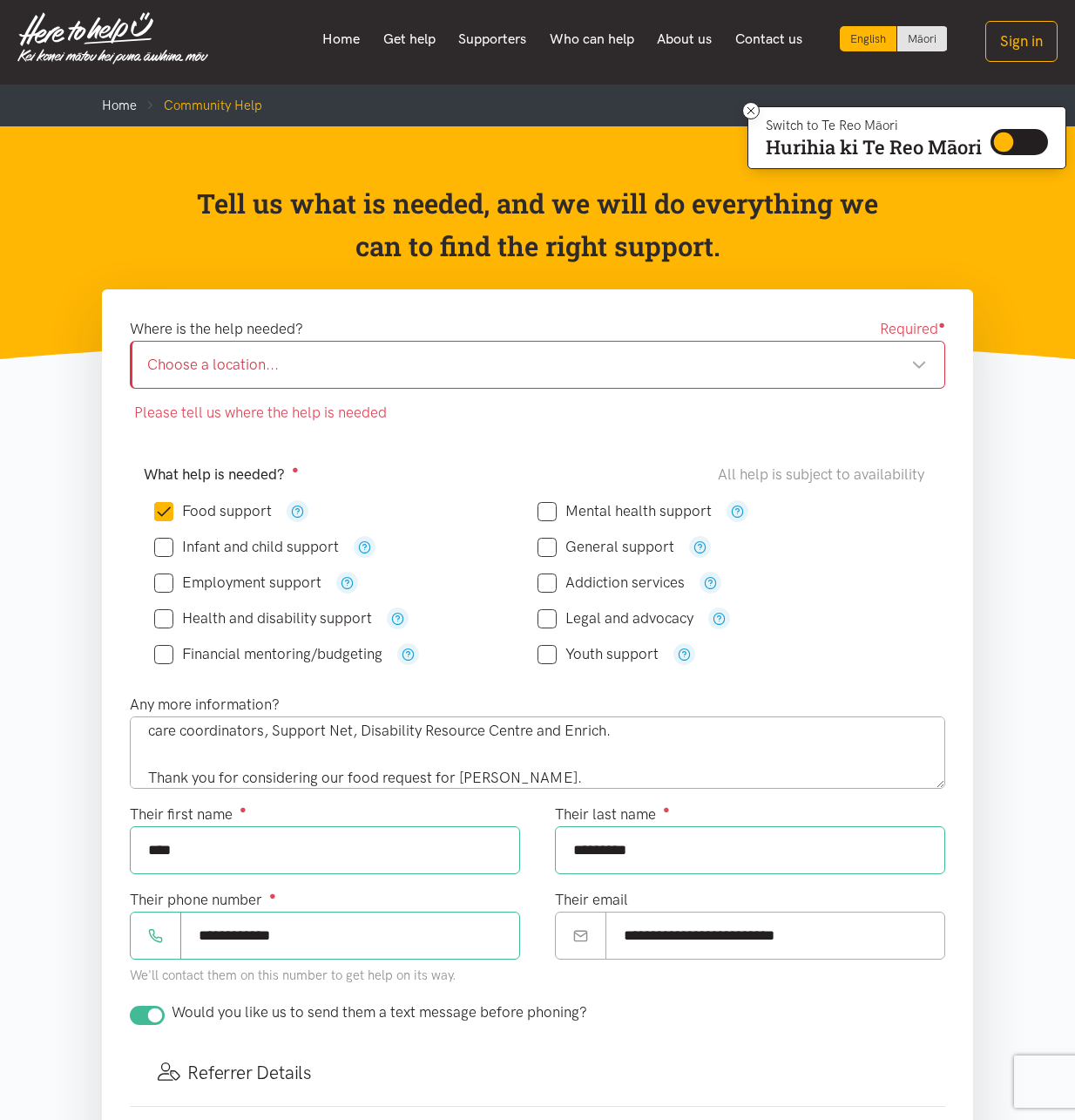
scroll to position [0, 0]
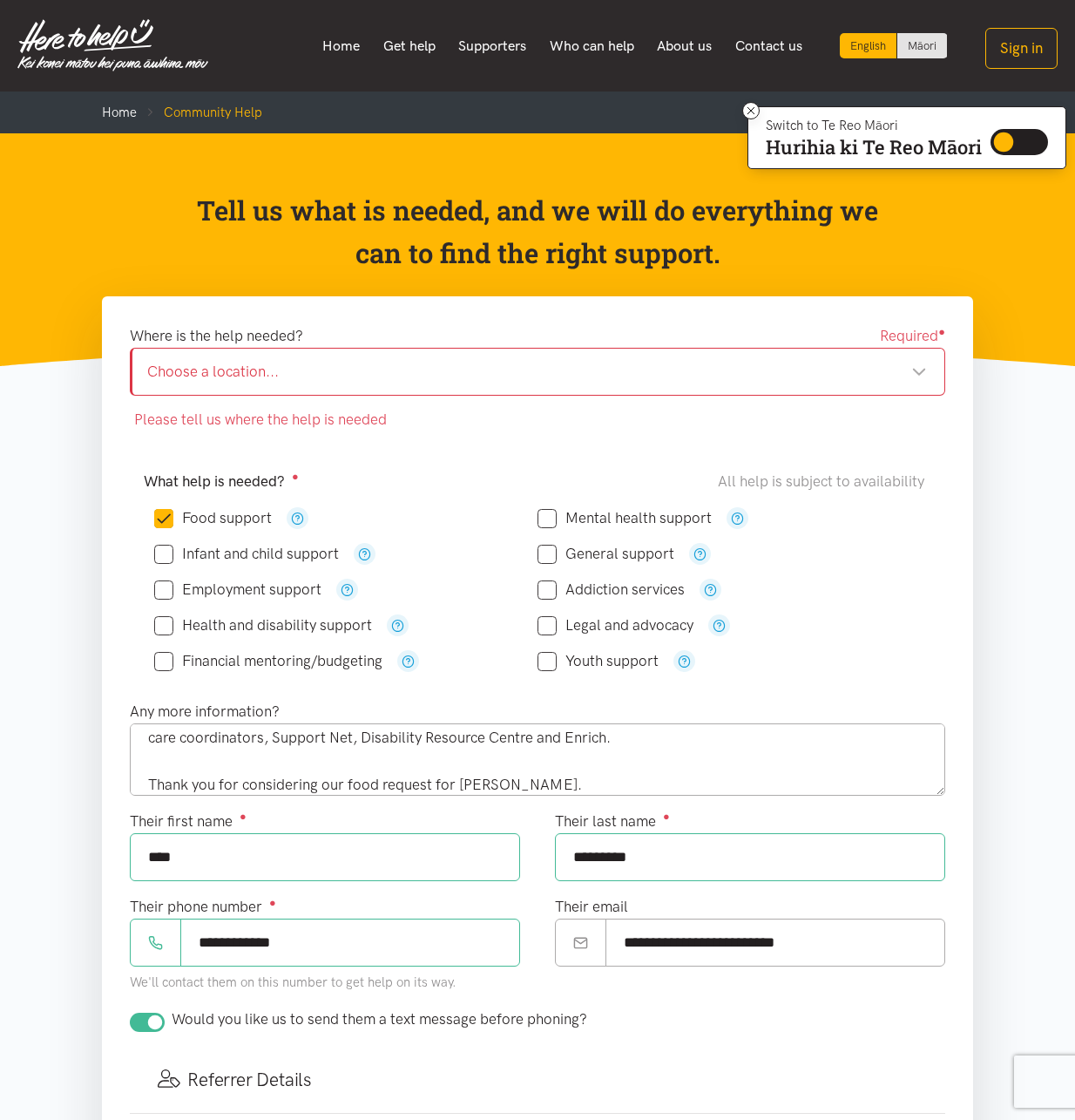
click at [876, 370] on div "Choose a location..." at bounding box center [538, 372] width 780 height 24
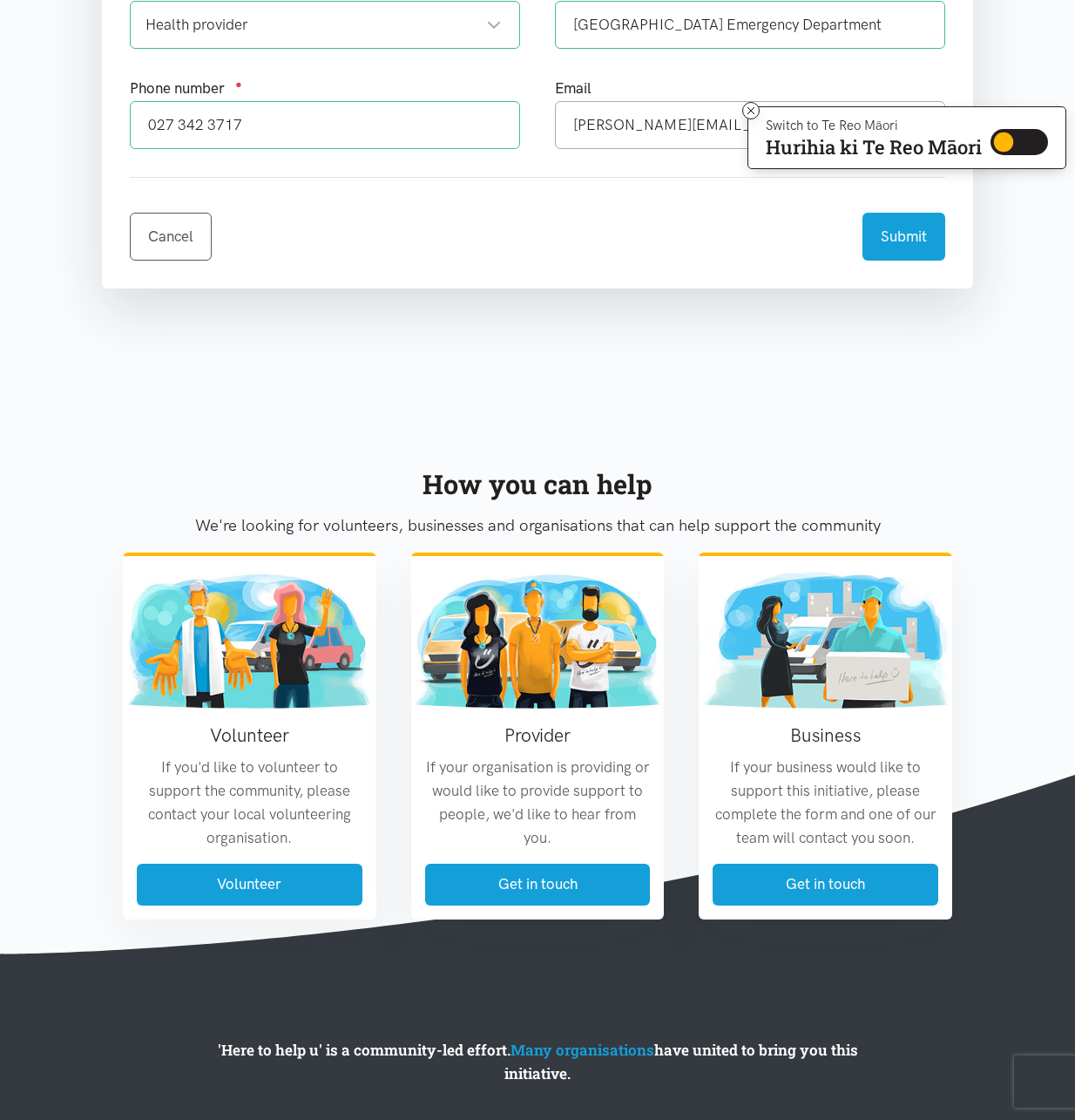
scroll to position [1035, 0]
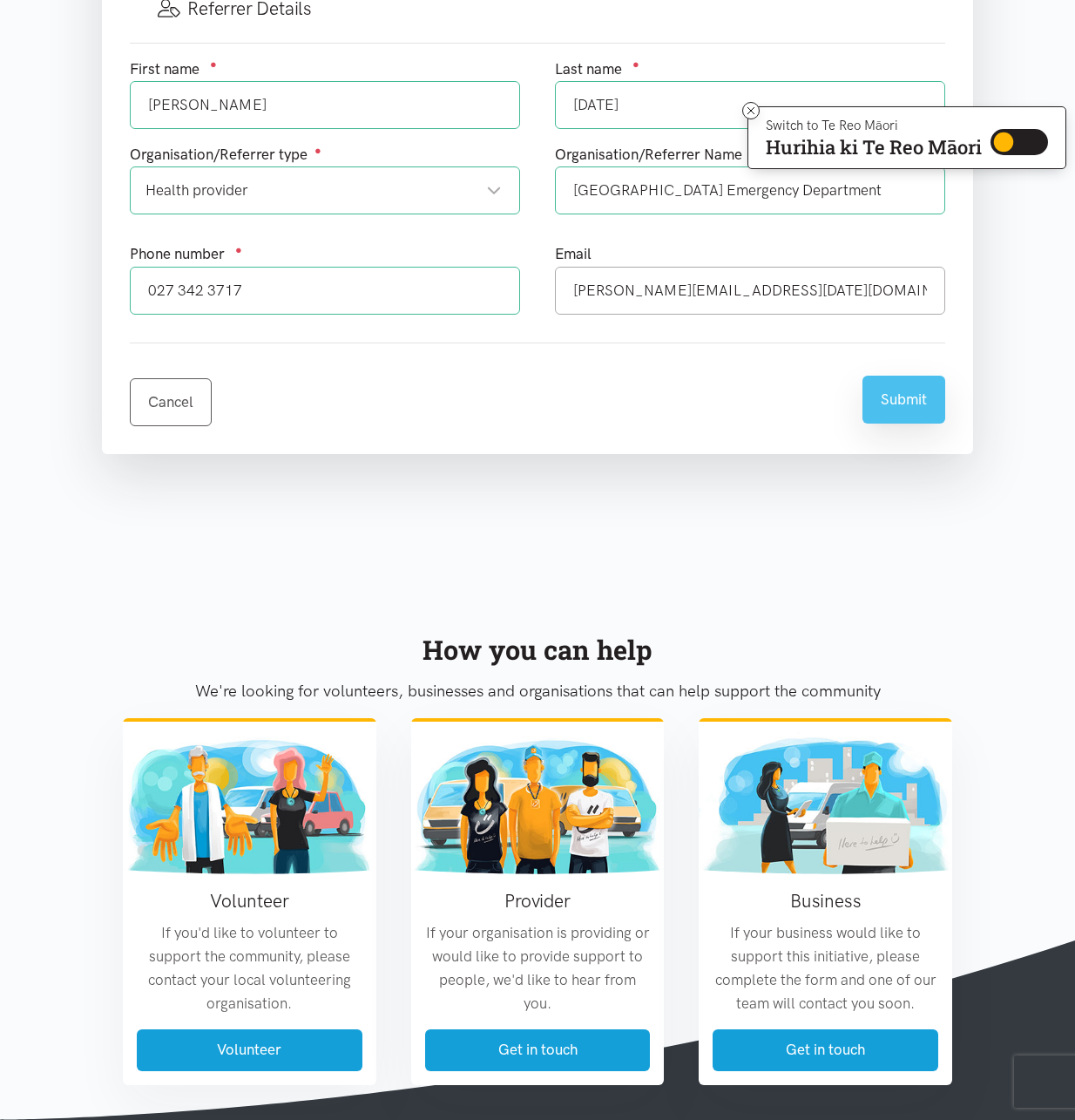
click at [918, 401] on button "Submit" at bounding box center [903, 400] width 83 height 48
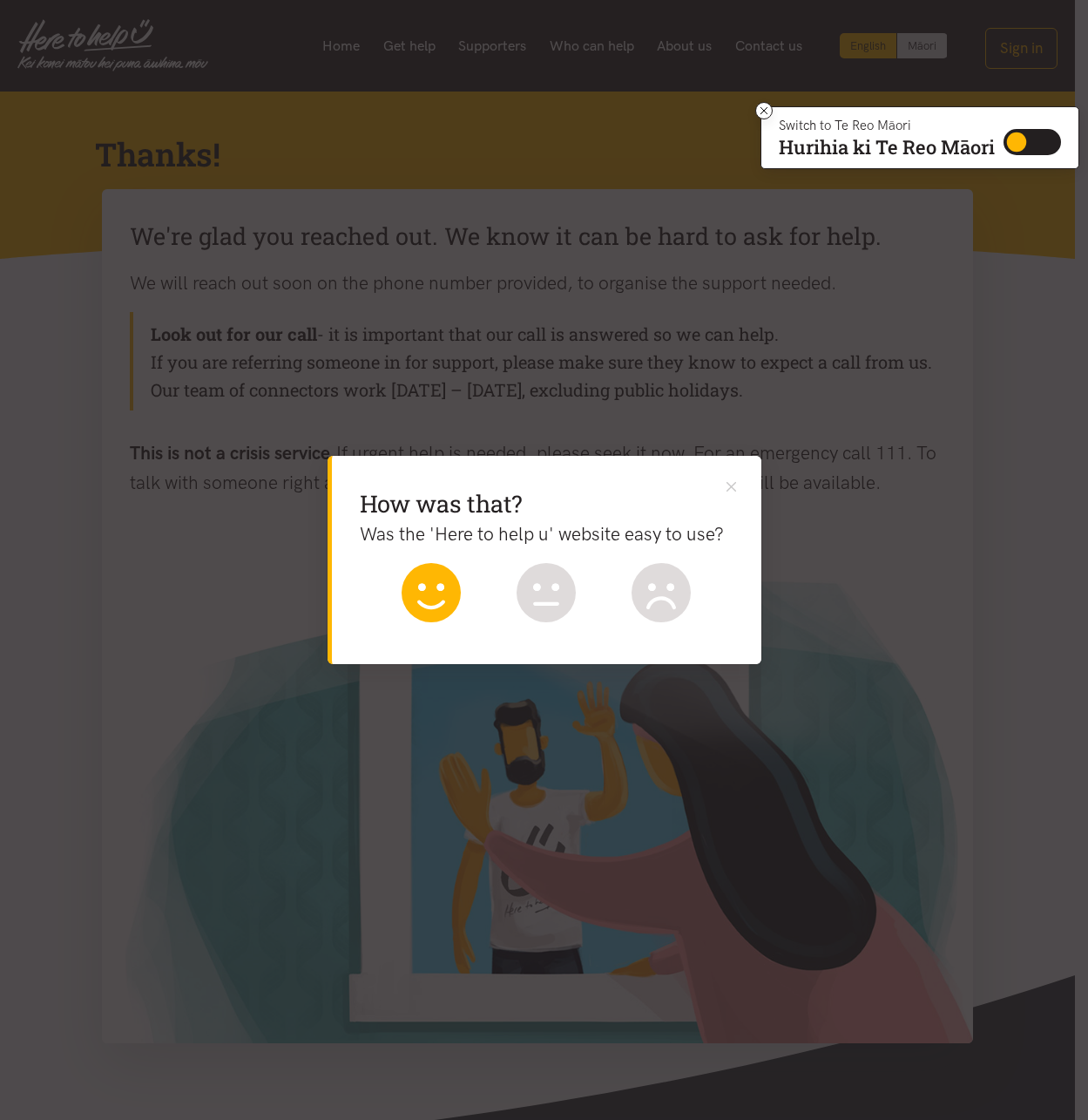
click at [422, 590] on icon at bounding box center [431, 587] width 26 height 8
